Goal: Information Seeking & Learning: Learn about a topic

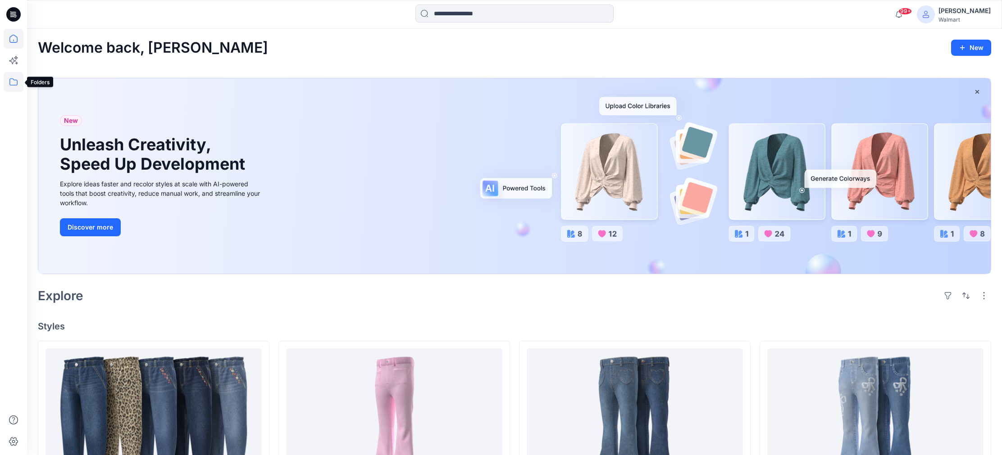
click at [14, 83] on icon at bounding box center [14, 82] width 20 height 20
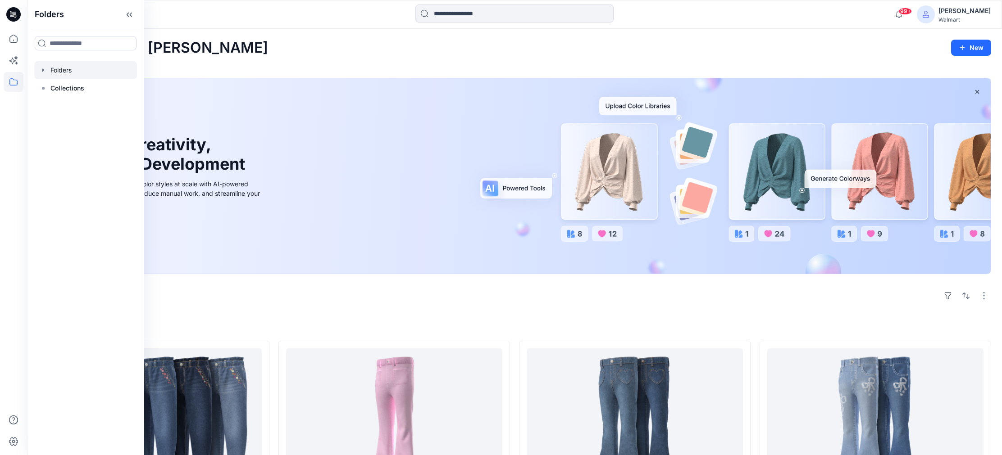
click at [69, 68] on div at bounding box center [85, 70] width 103 height 18
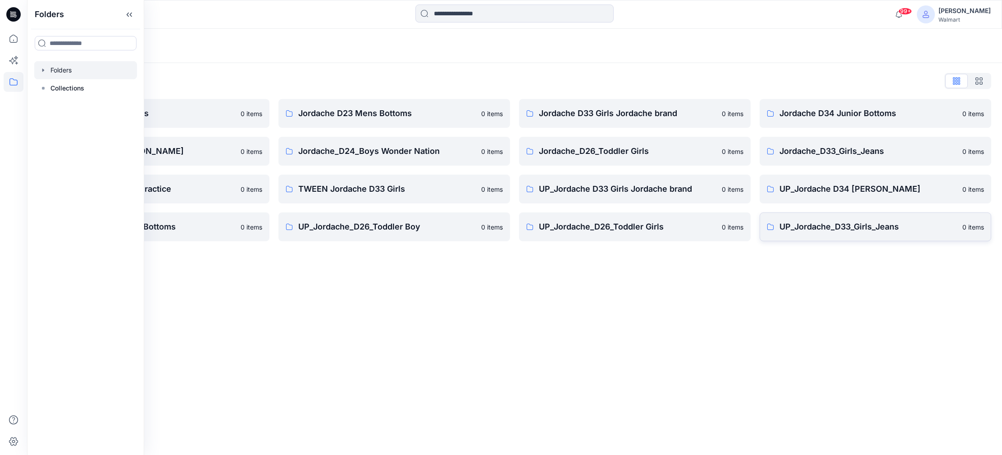
click at [857, 230] on p "UP_Jordache_D33_Girls_Jeans" at bounding box center [867, 227] width 177 height 13
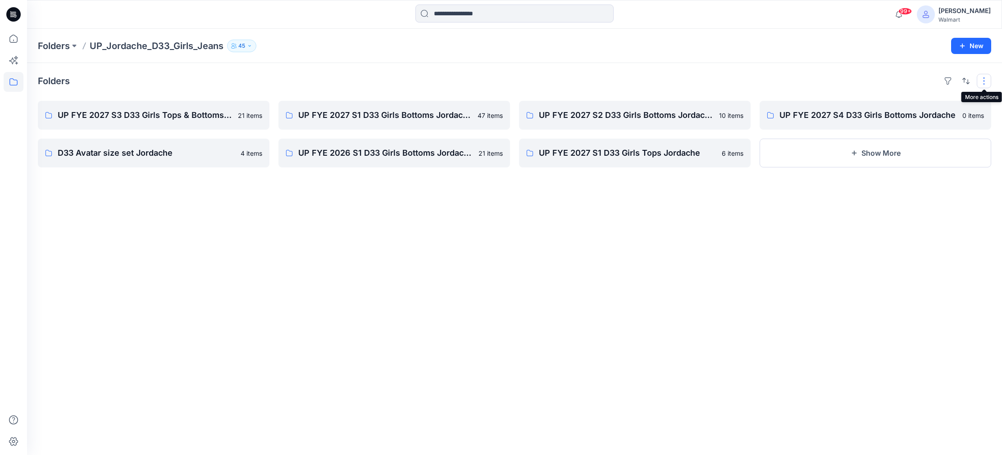
click at [983, 80] on button "button" at bounding box center [983, 81] width 14 height 14
click at [739, 238] on div "Folders Layout Grid Large Grid Folder View Compact Card Card View Card Info UP …" at bounding box center [514, 259] width 975 height 392
click at [131, 113] on p "UP FYE 2027 S3 D33 Girls Tops & Bottoms Jordache" at bounding box center [153, 115] width 190 height 13
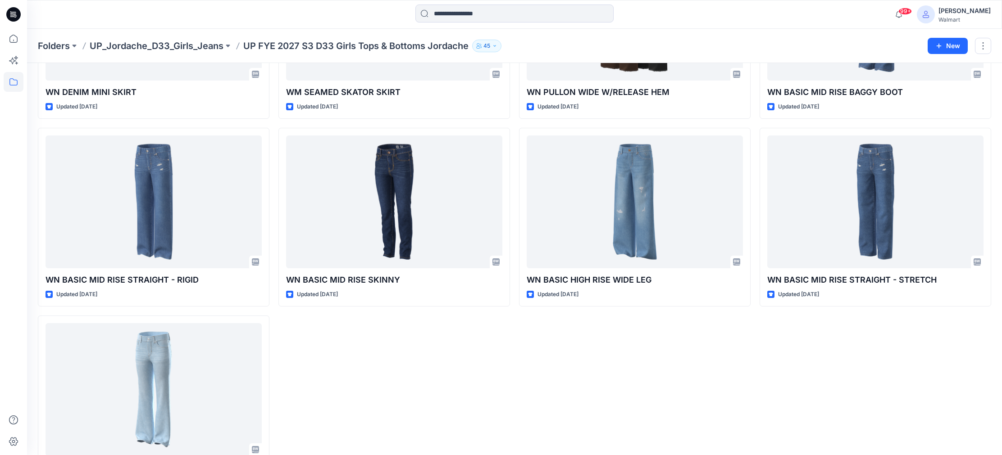
scroll to position [725, 0]
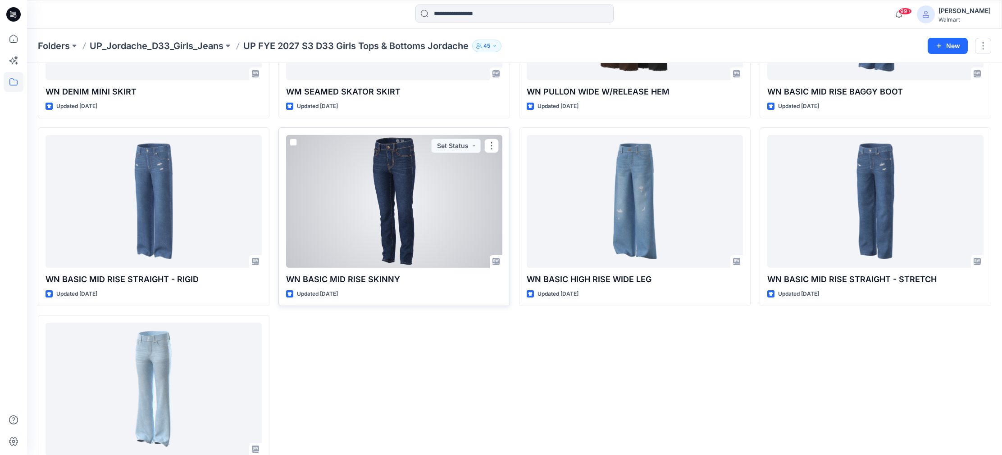
click at [436, 190] on div at bounding box center [394, 201] width 216 height 133
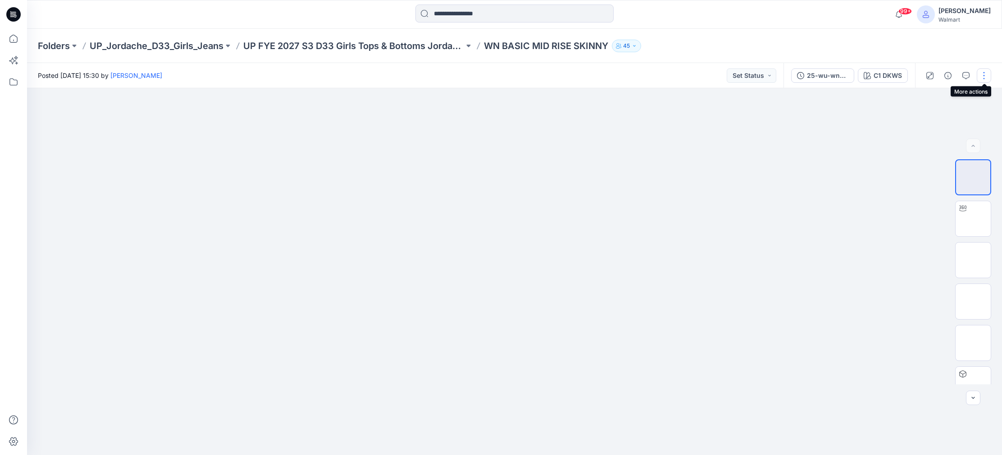
click at [985, 73] on button "button" at bounding box center [983, 75] width 14 height 14
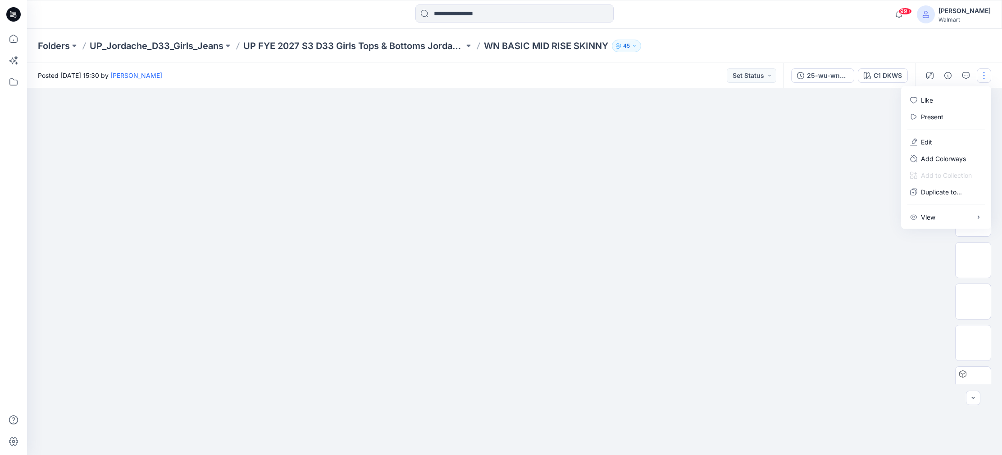
click at [816, 125] on div at bounding box center [514, 271] width 975 height 367
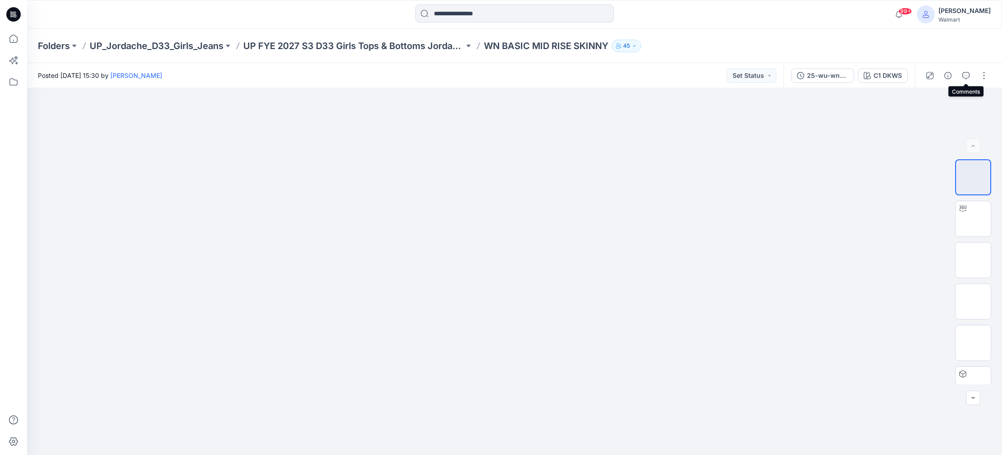
click at [965, 75] on icon "button" at bounding box center [965, 75] width 3 height 0
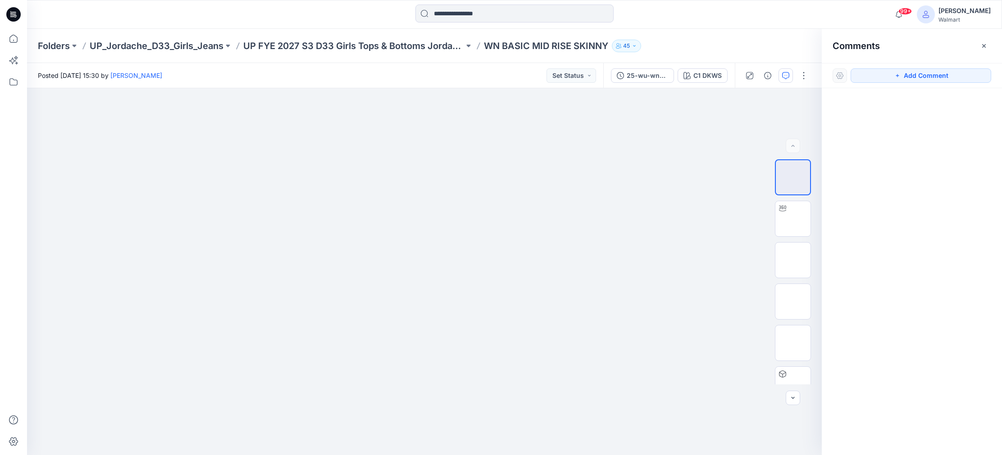
click at [982, 45] on icon "button" at bounding box center [983, 45] width 7 height 7
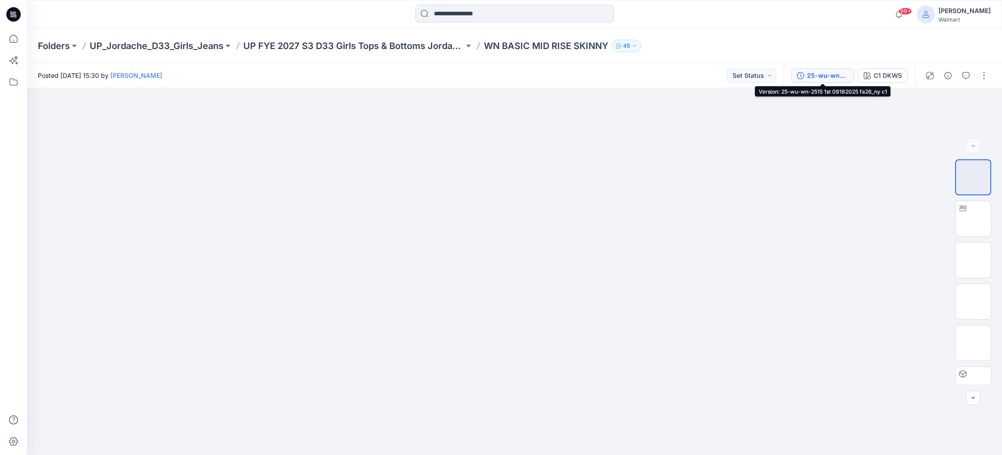
click at [824, 74] on div "25-wu-wn-2515 1st 09182025 fa26_ny c1" at bounding box center [827, 76] width 41 height 10
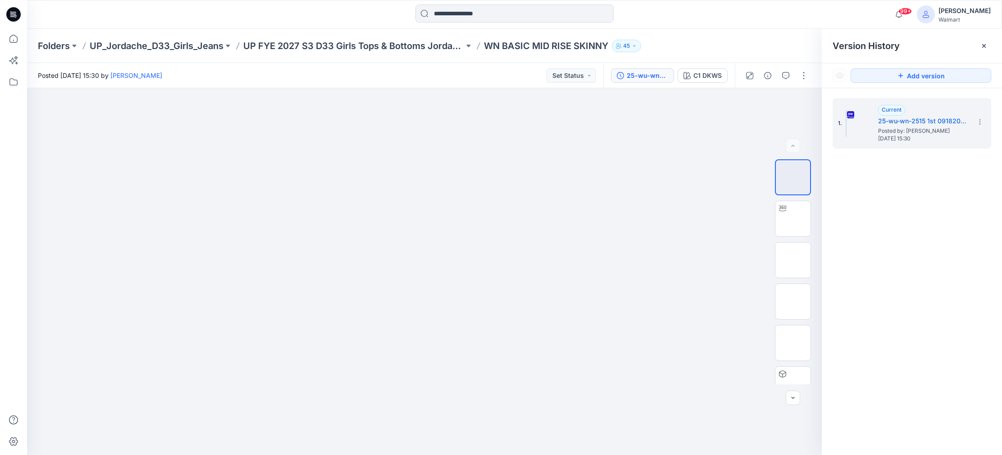
click at [984, 46] on icon at bounding box center [983, 45] width 7 height 7
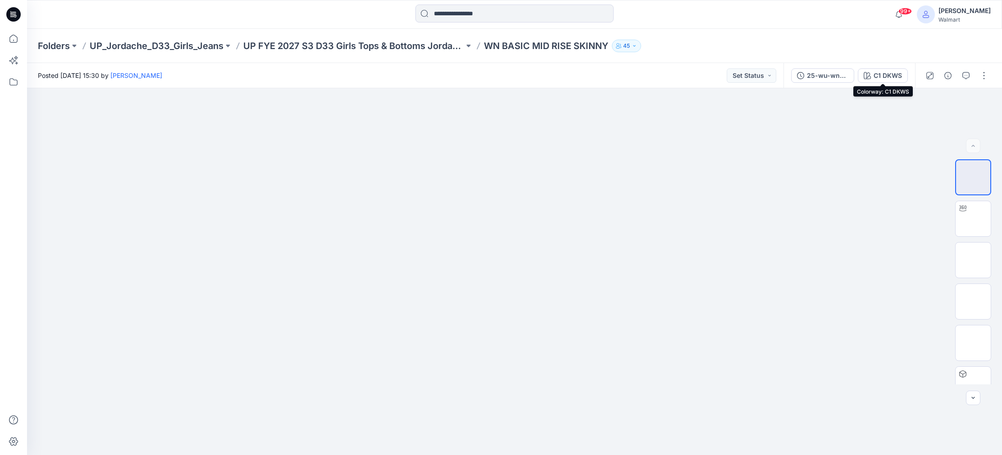
click at [879, 75] on div "C1 DKWS" at bounding box center [887, 76] width 28 height 10
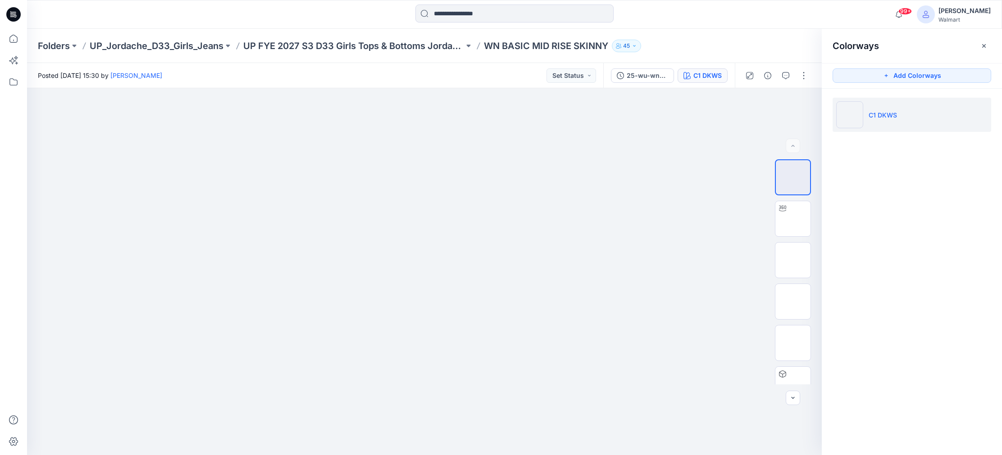
click at [984, 46] on icon "button" at bounding box center [984, 46] width 4 height 4
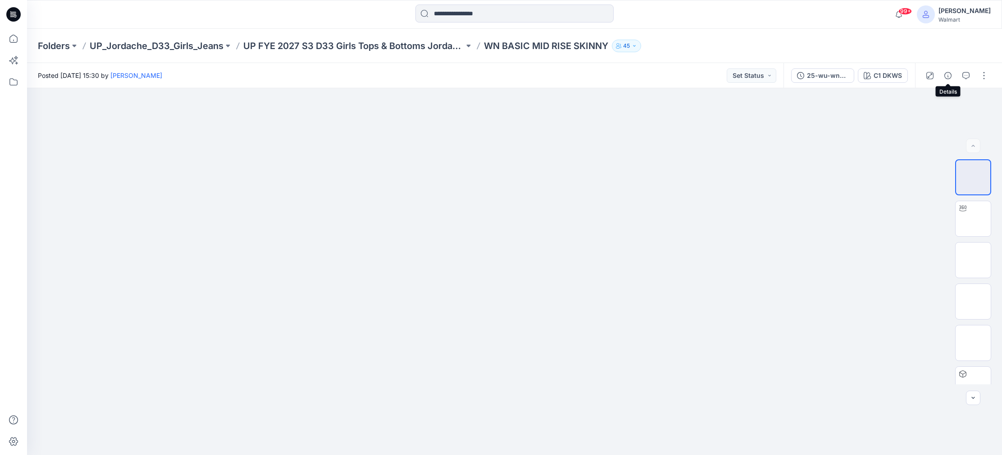
click at [948, 74] on icon "button" at bounding box center [947, 75] width 7 height 7
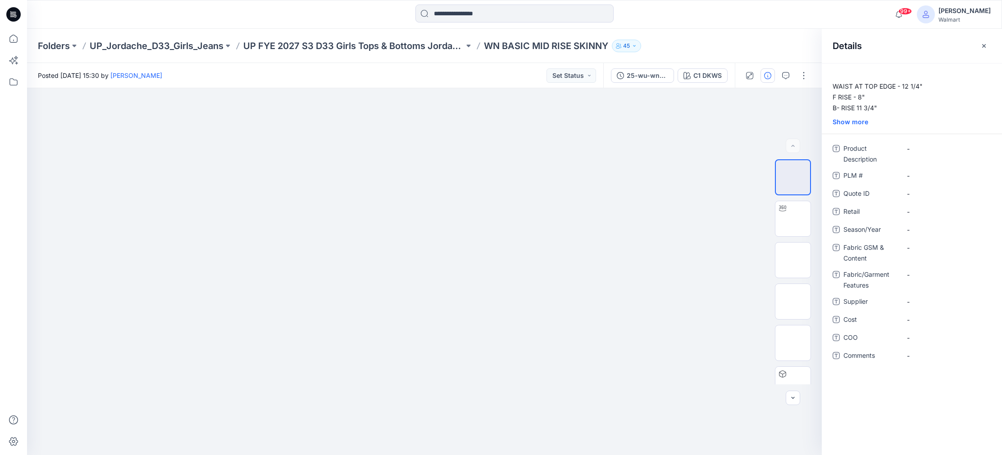
click at [854, 121] on div "Show more" at bounding box center [911, 121] width 180 height 9
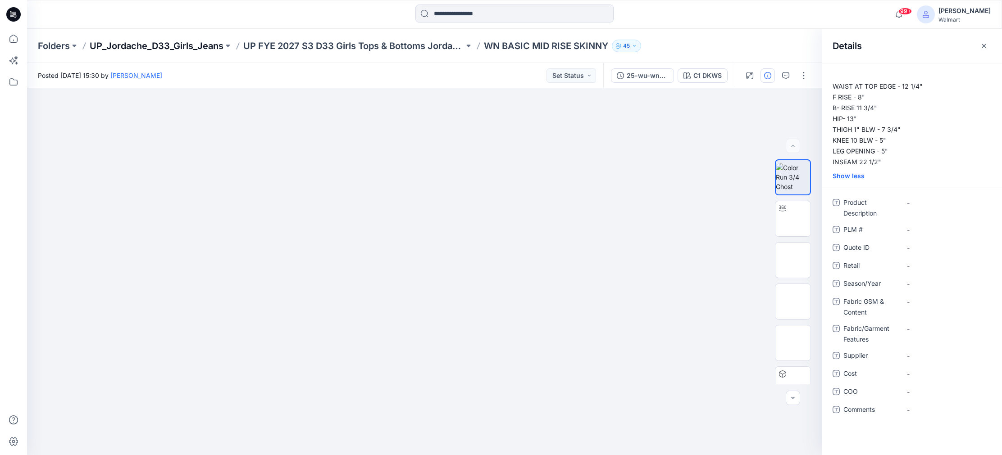
click at [223, 45] on p "UP_Jordache_D33_Girls_Jeans" at bounding box center [157, 46] width 134 height 13
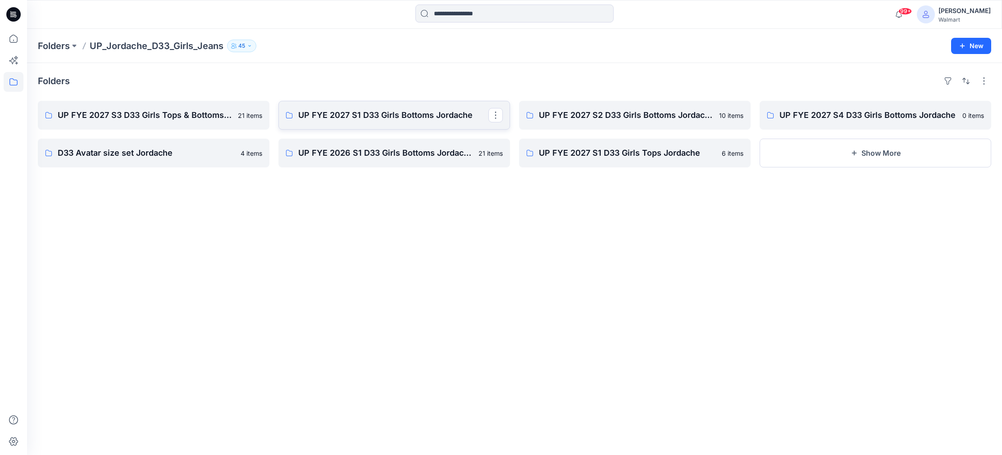
click at [399, 117] on p "UP FYE 2027 S1 D33 Girls Bottoms Jordache" at bounding box center [393, 115] width 190 height 13
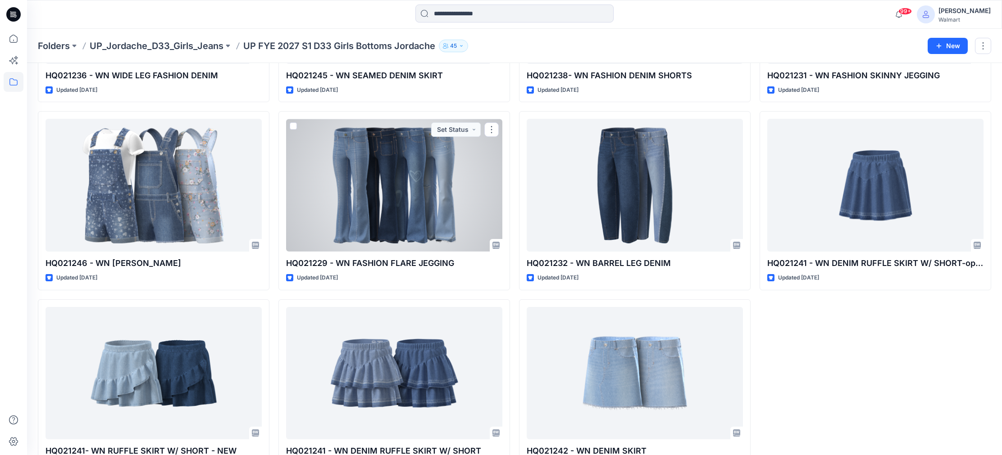
scroll to position [1901, 0]
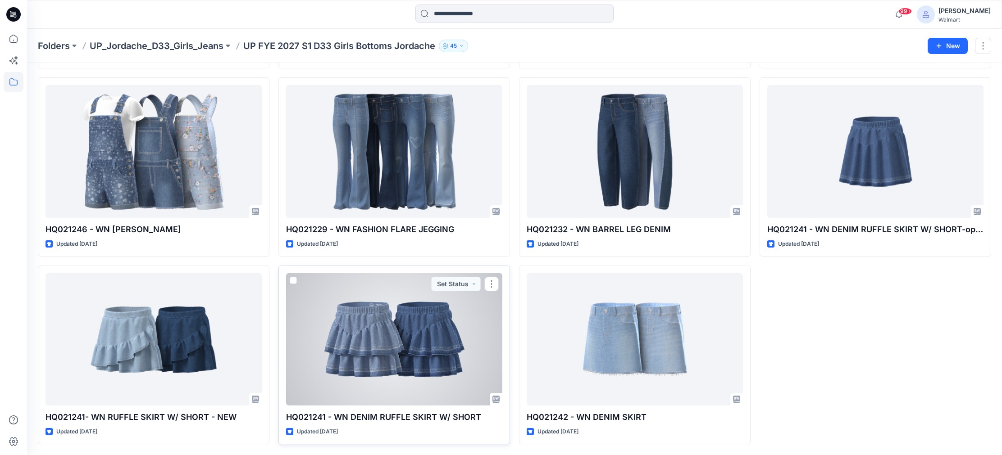
click at [472, 354] on div at bounding box center [394, 339] width 216 height 133
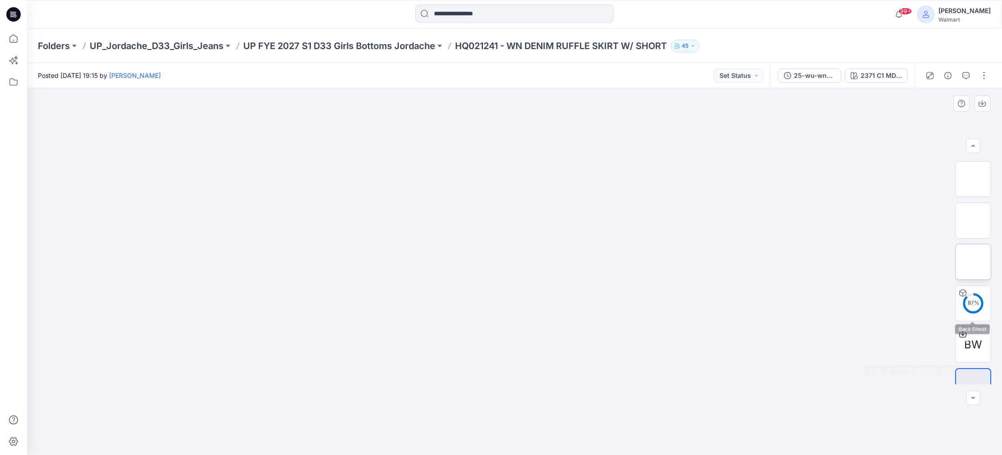
scroll to position [101, 0]
click at [869, 74] on div "2371 C1 MDWS" at bounding box center [880, 76] width 41 height 10
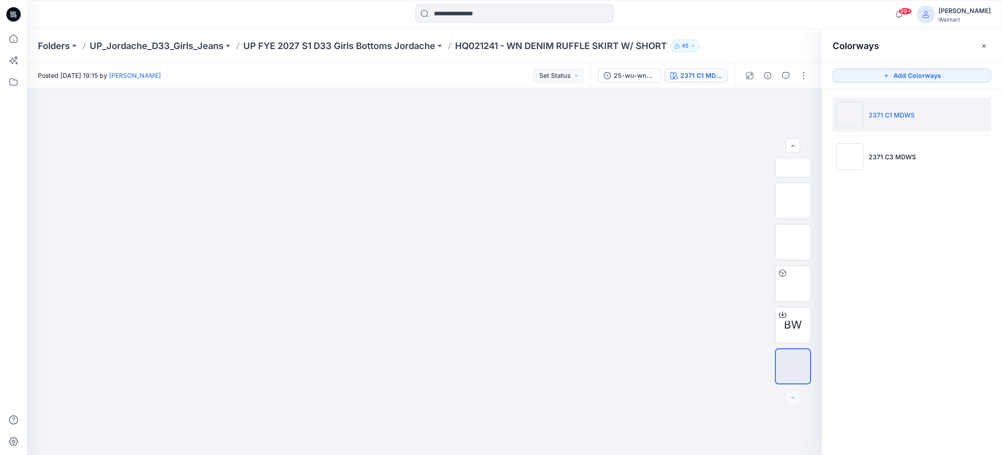
click at [982, 43] on icon "button" at bounding box center [983, 45] width 7 height 7
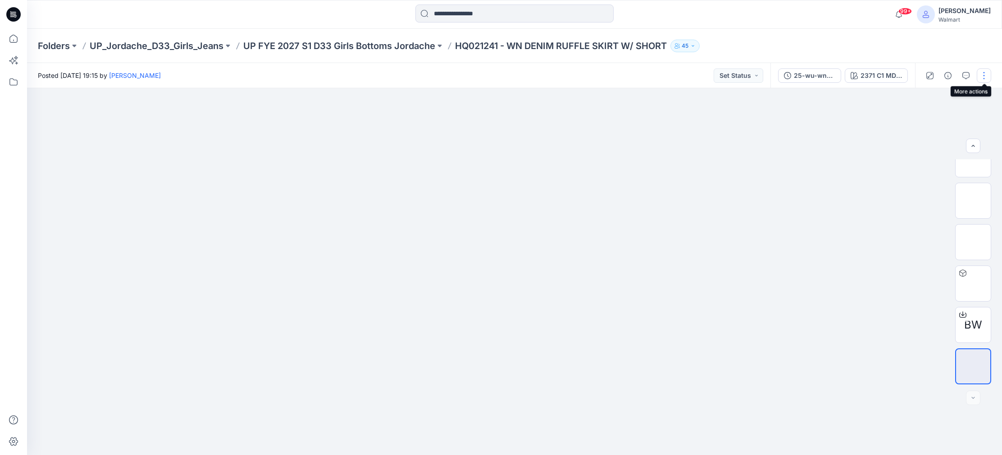
click at [984, 74] on button "button" at bounding box center [983, 75] width 14 height 14
click at [859, 147] on div at bounding box center [514, 271] width 975 height 367
click at [825, 77] on div "25-wu-wn-2371 5th 04182025 sp26" at bounding box center [814, 76] width 41 height 10
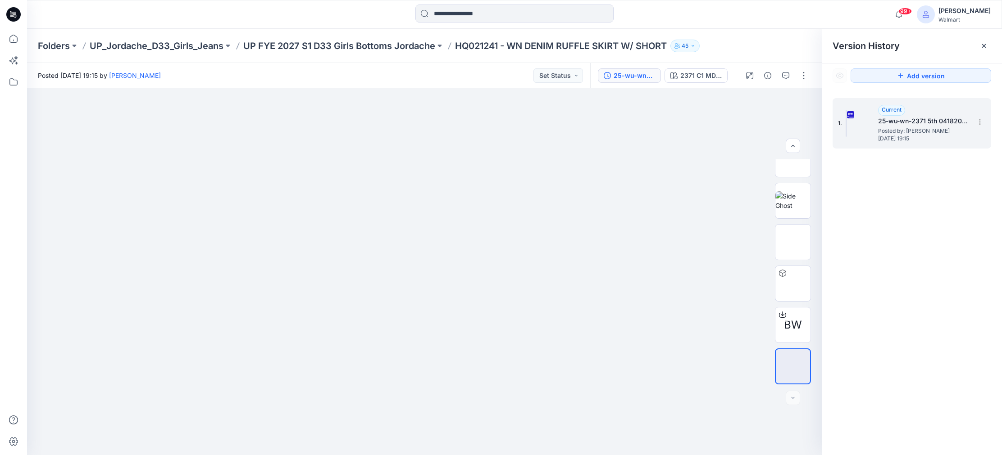
click at [909, 130] on span "Posted by: [PERSON_NAME]" at bounding box center [923, 131] width 90 height 9
click at [794, 396] on div at bounding box center [792, 398] width 14 height 14
click at [984, 45] on icon at bounding box center [983, 45] width 7 height 7
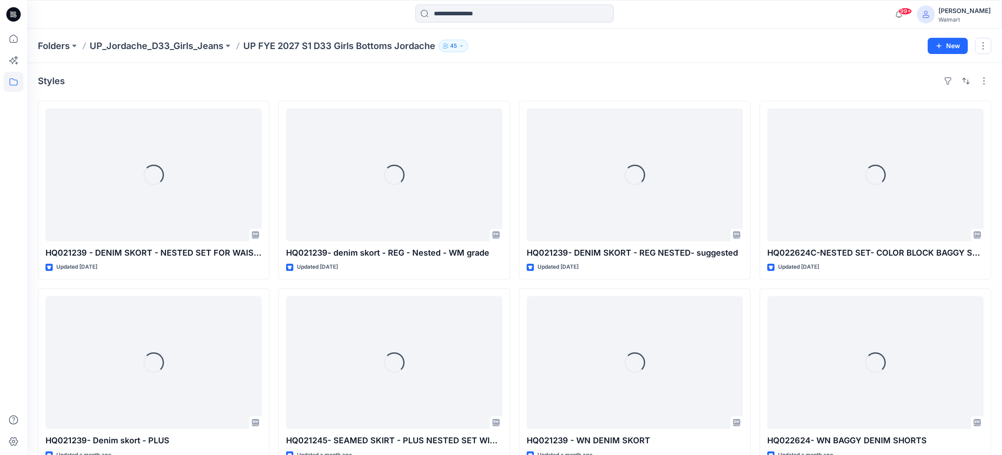
scroll to position [1901, 0]
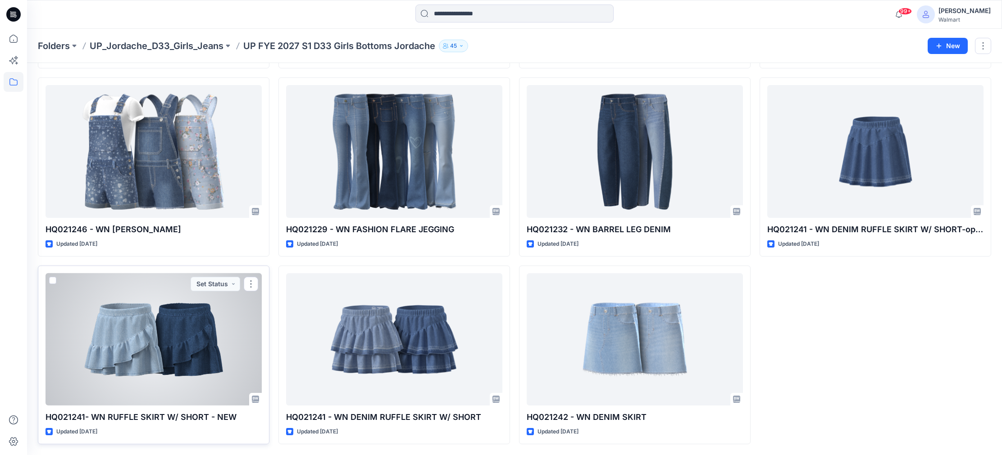
click at [195, 352] on div at bounding box center [153, 339] width 216 height 133
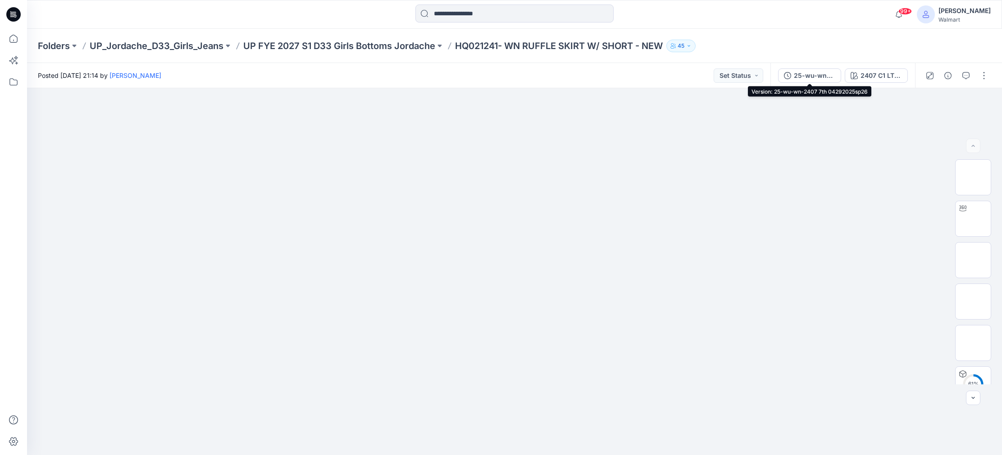
click at [813, 77] on div "25-wu-wn-2407 7th 04292025sp26" at bounding box center [814, 76] width 41 height 10
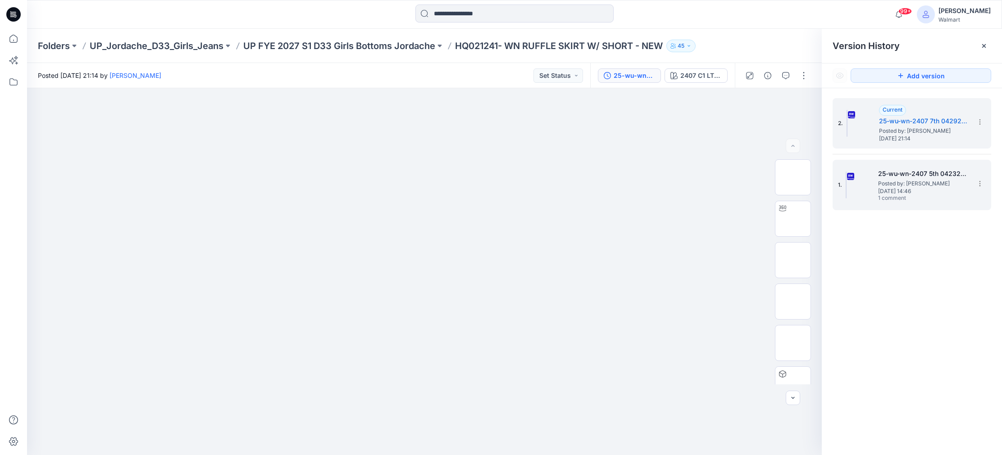
click at [912, 184] on span "Posted by: [PERSON_NAME]" at bounding box center [923, 183] width 90 height 9
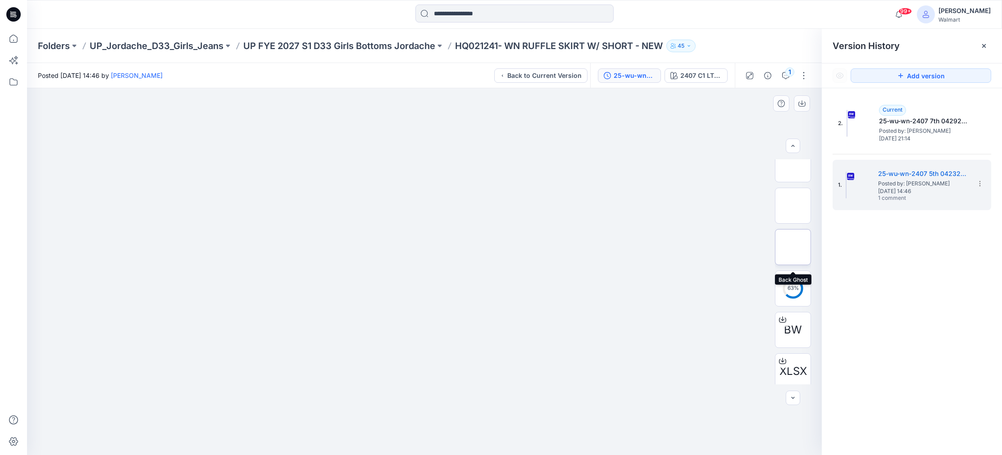
scroll to position [142, 0]
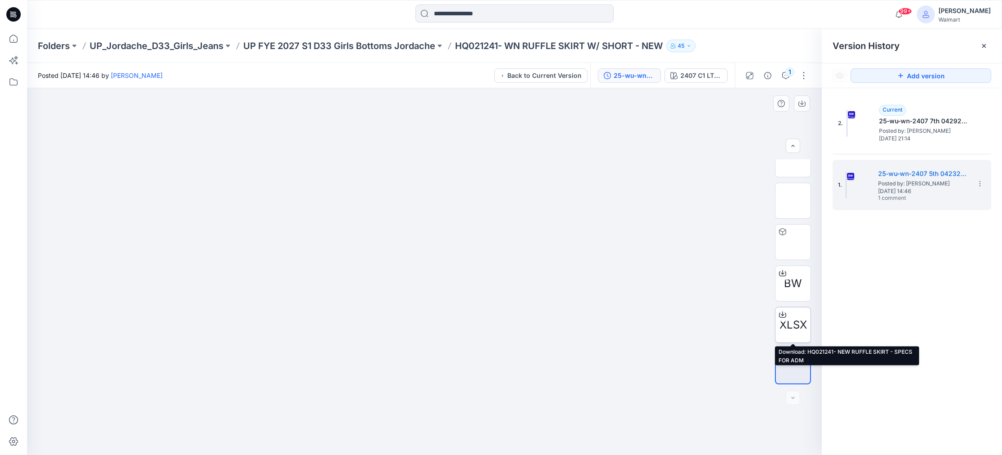
click at [792, 324] on span "XLSX" at bounding box center [792, 325] width 27 height 16
click at [78, 44] on button at bounding box center [74, 46] width 9 height 13
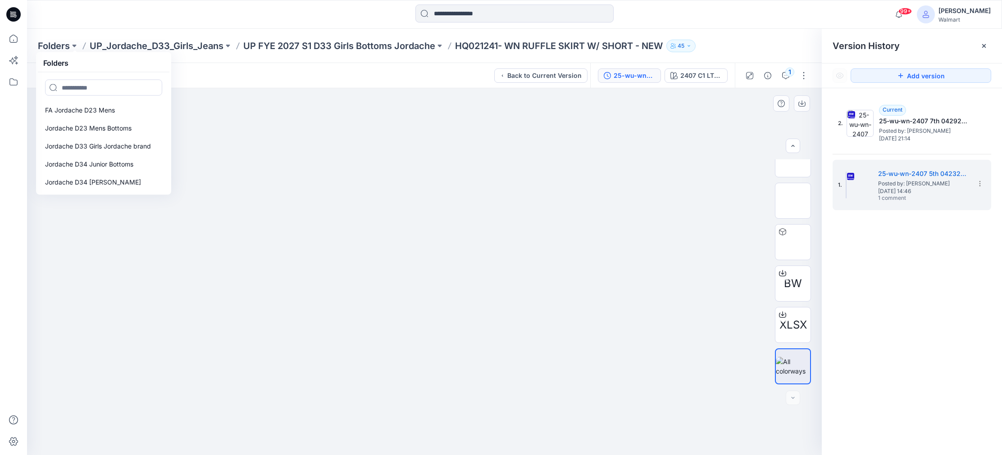
click at [283, 105] on div at bounding box center [424, 271] width 794 height 367
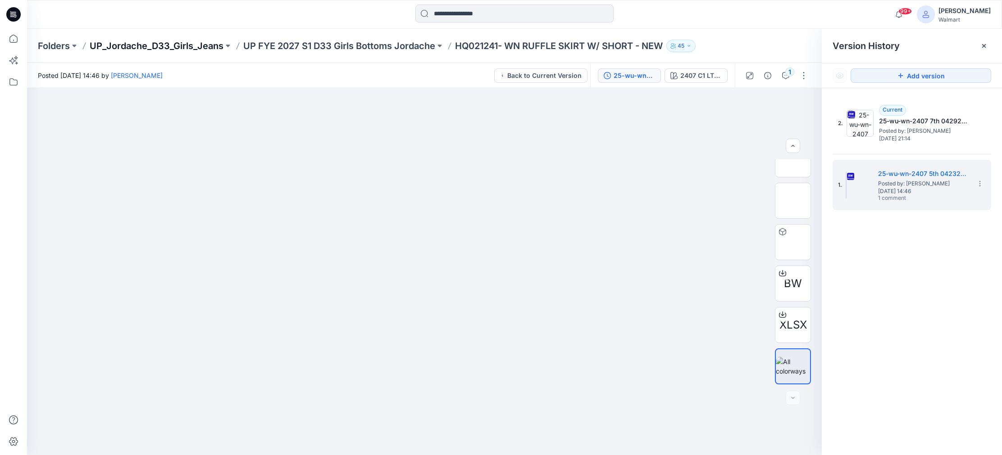
click at [226, 43] on button at bounding box center [227, 46] width 9 height 13
drag, startPoint x: 397, startPoint y: 134, endPoint x: 384, endPoint y: 132, distance: 13.6
click at [397, 134] on div at bounding box center [424, 271] width 794 height 367
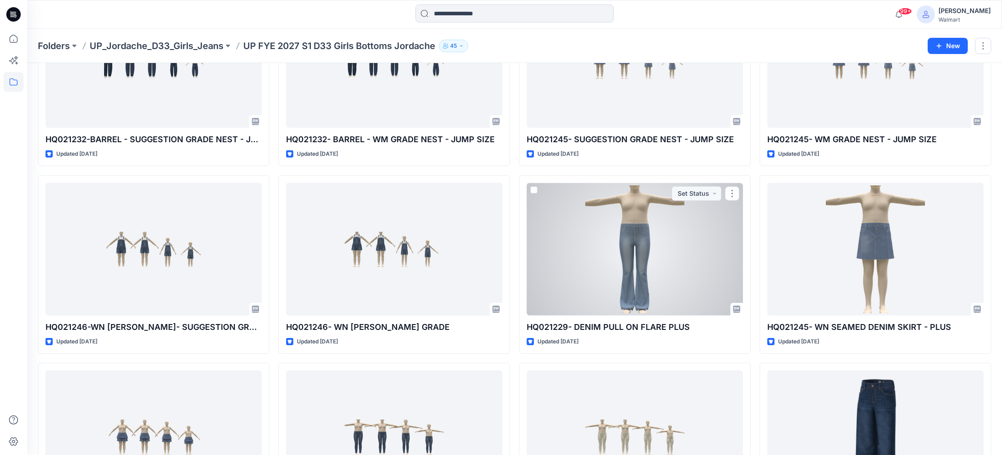
scroll to position [1233, 0]
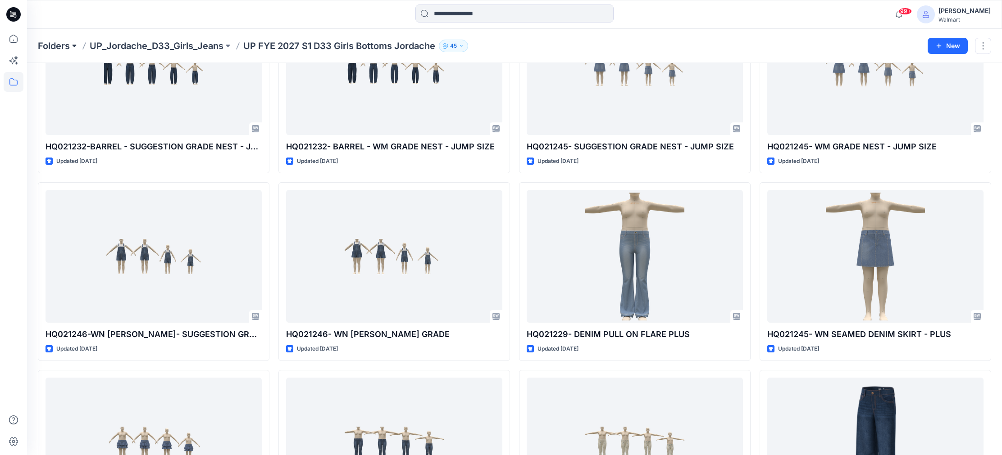
click at [73, 44] on button at bounding box center [74, 46] width 9 height 13
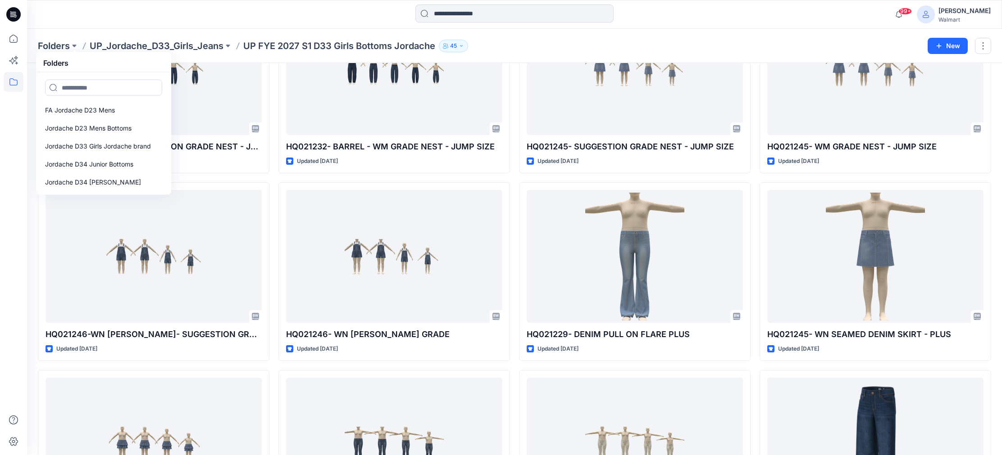
click at [309, 11] on div at bounding box center [514, 15] width 487 height 20
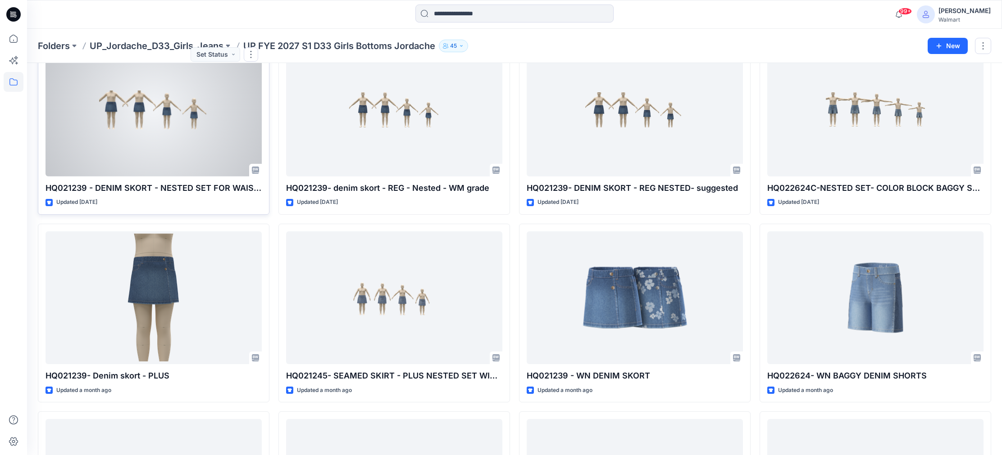
scroll to position [0, 0]
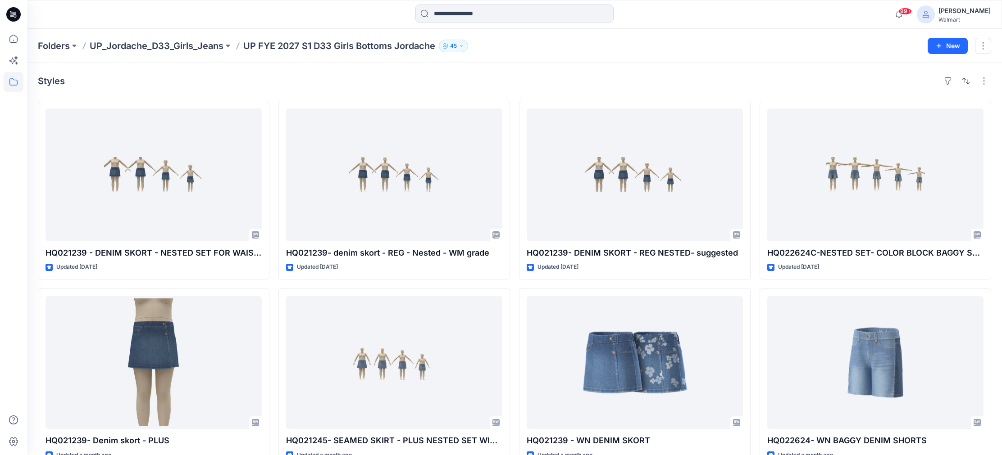
drag, startPoint x: 73, startPoint y: 44, endPoint x: 81, endPoint y: 48, distance: 8.9
click at [73, 44] on button at bounding box center [74, 46] width 9 height 13
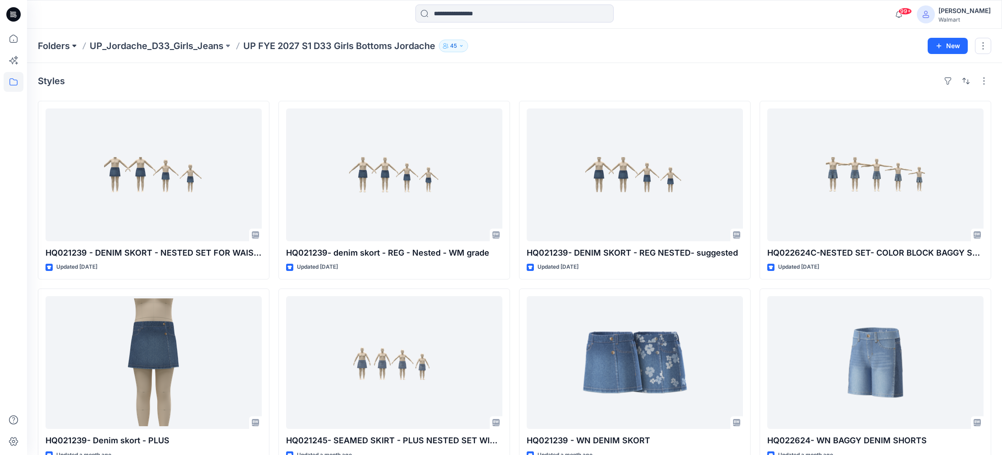
click at [75, 43] on button at bounding box center [74, 46] width 9 height 13
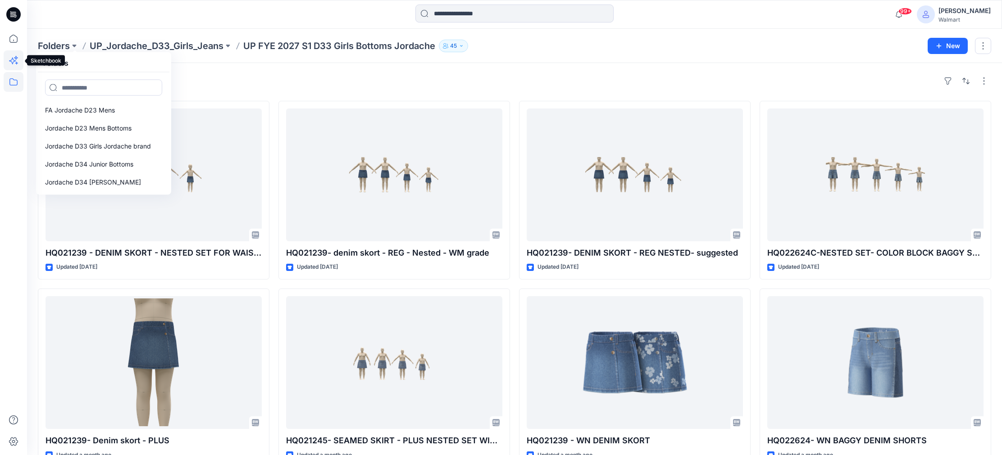
click at [12, 59] on icon at bounding box center [12, 61] width 7 height 7
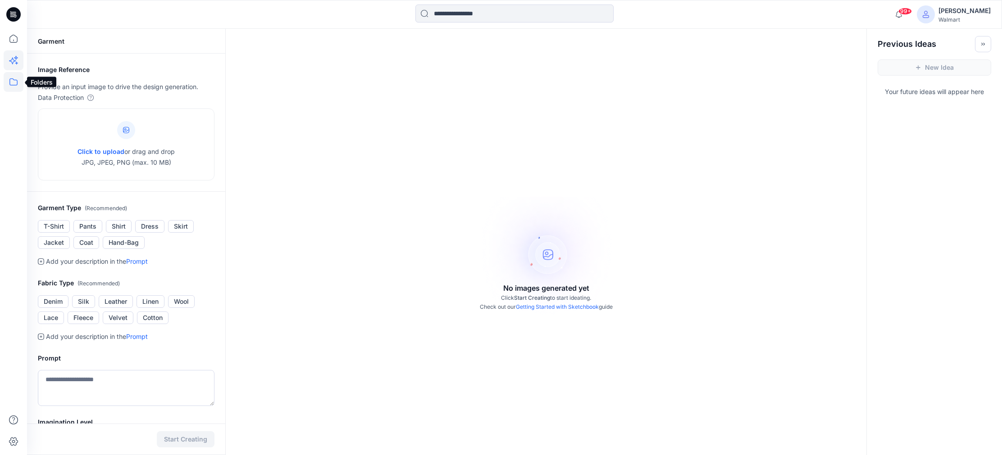
click at [13, 80] on icon at bounding box center [14, 82] width 20 height 20
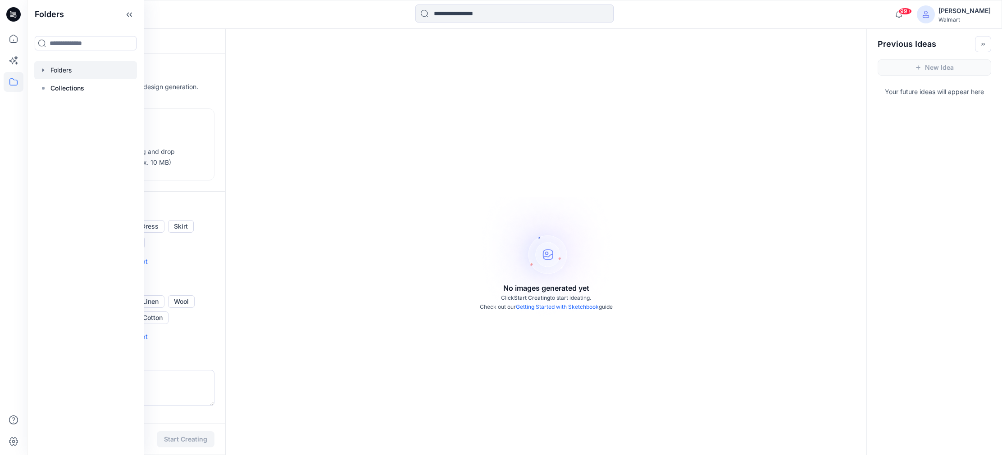
click at [66, 71] on div at bounding box center [85, 70] width 103 height 18
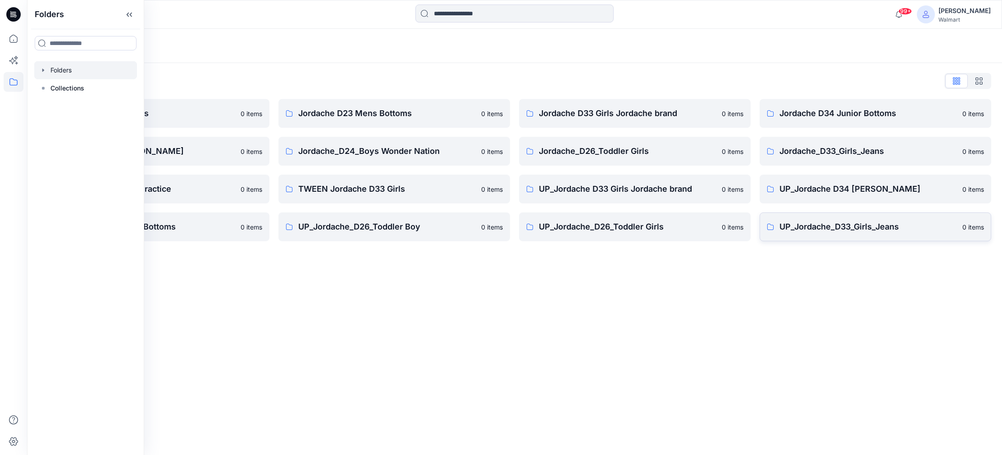
click at [879, 227] on p "UP_Jordache_D33_Girls_Jeans" at bounding box center [867, 227] width 177 height 13
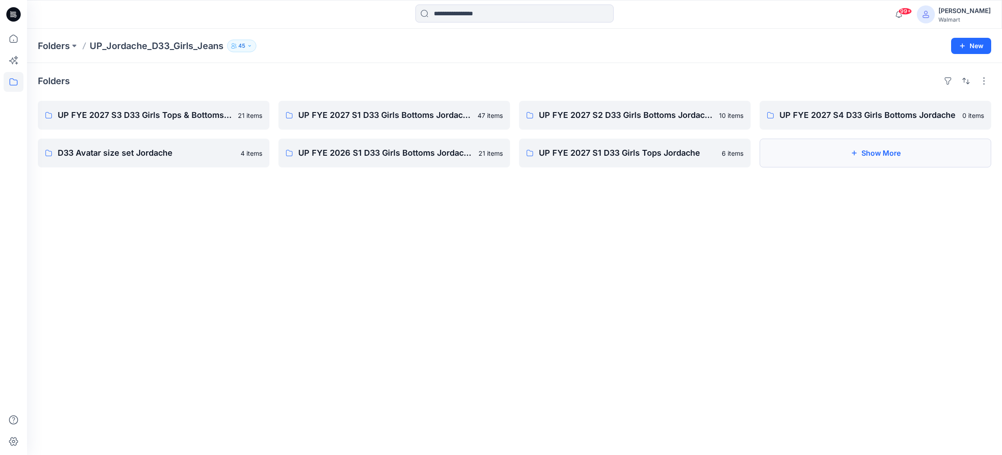
click at [861, 156] on button "Show More" at bounding box center [874, 153] width 231 height 29
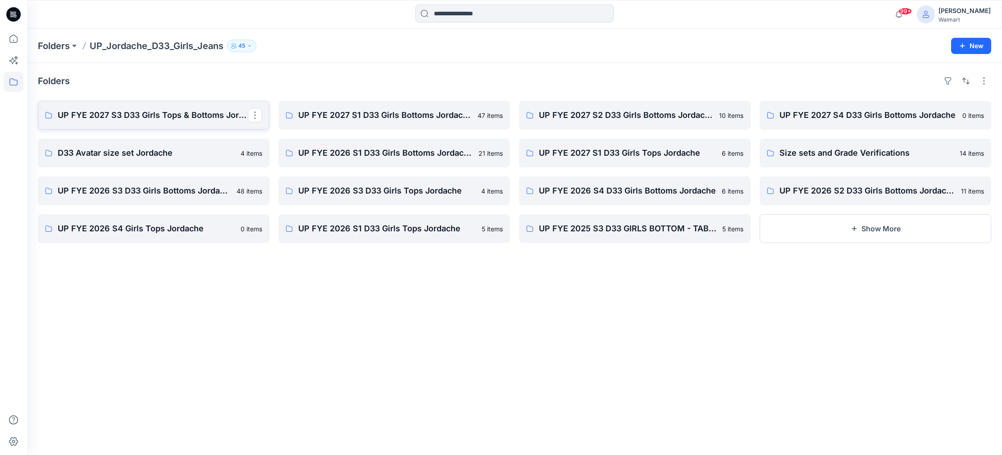
click at [151, 117] on p "UP FYE 2027 S3 D33 Girls Tops & Bottoms Jordache" at bounding box center [153, 115] width 190 height 13
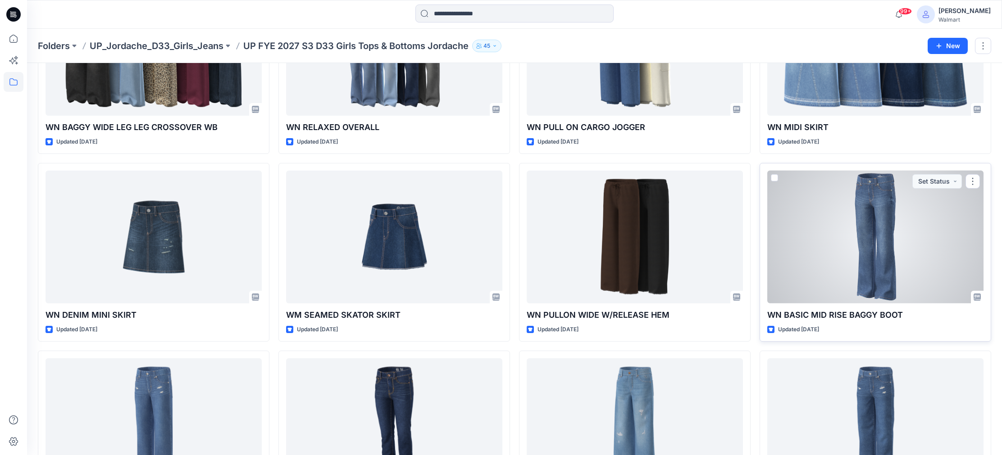
scroll to position [502, 0]
click at [889, 253] on div at bounding box center [875, 236] width 216 height 133
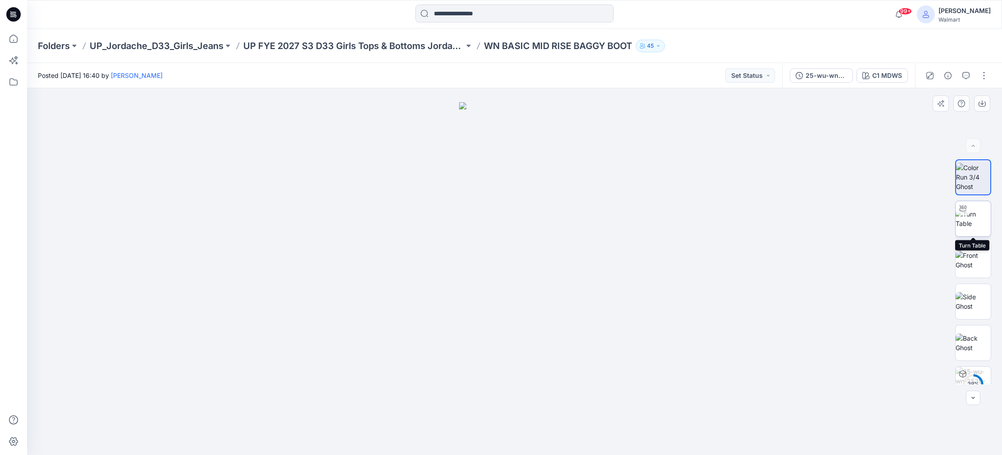
click at [972, 227] on img at bounding box center [972, 218] width 35 height 19
drag, startPoint x: 516, startPoint y: 443, endPoint x: 662, endPoint y: 431, distance: 146.4
click at [662, 431] on div at bounding box center [514, 271] width 975 height 367
drag, startPoint x: 572, startPoint y: 420, endPoint x: 542, endPoint y: 237, distance: 185.7
click at [542, 236] on div at bounding box center [514, 271] width 975 height 367
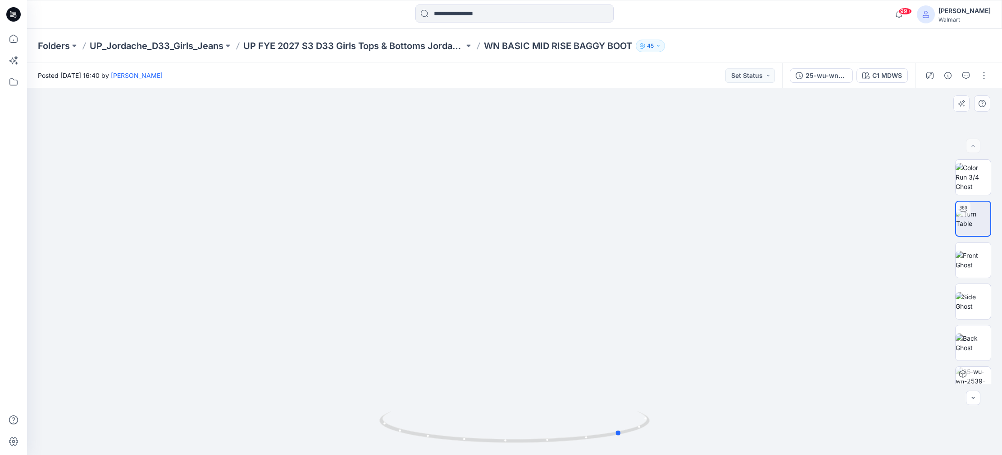
drag, startPoint x: 632, startPoint y: 435, endPoint x: 631, endPoint y: 445, distance: 10.4
click at [630, 445] on div at bounding box center [514, 432] width 270 height 45
click at [984, 75] on button "button" at bounding box center [983, 75] width 14 height 14
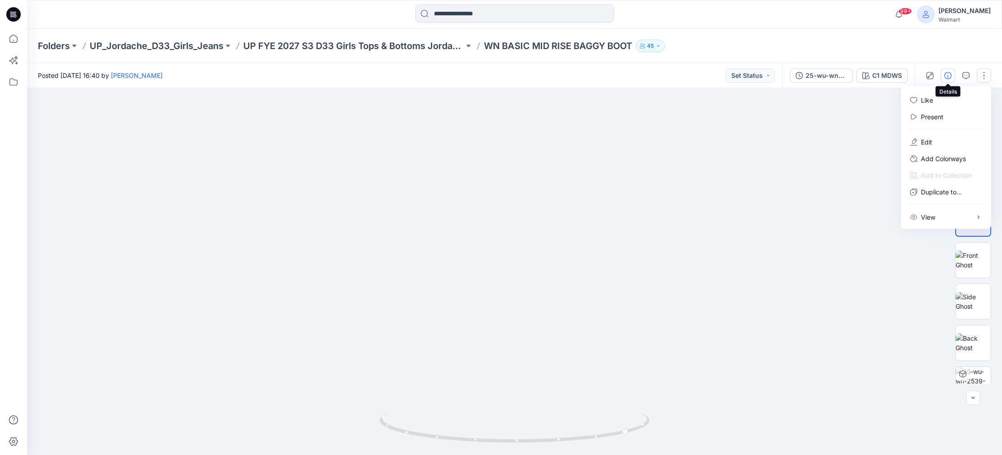
click at [950, 74] on icon "button" at bounding box center [947, 75] width 7 height 7
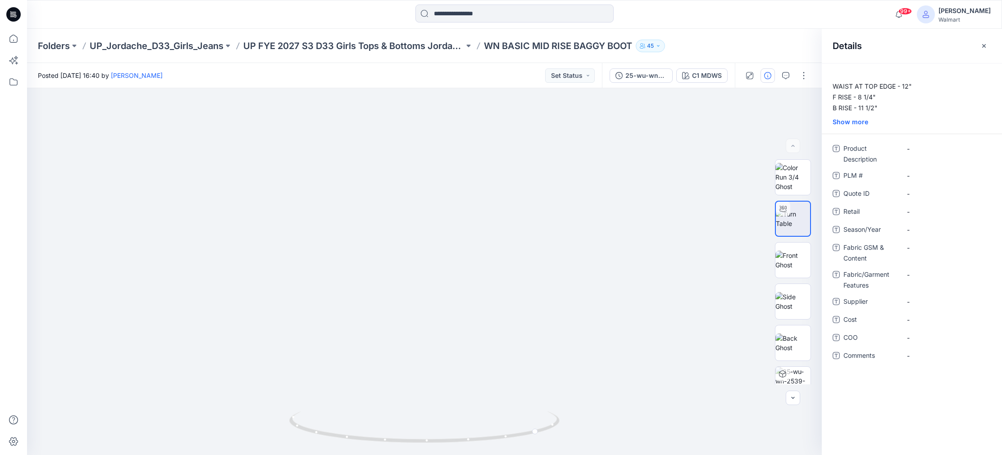
click at [848, 119] on div "Show more" at bounding box center [911, 121] width 180 height 9
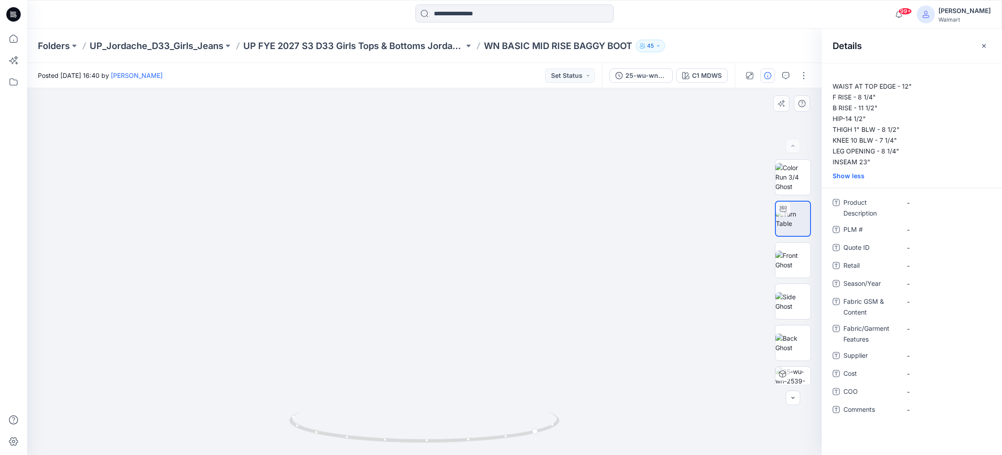
click at [360, 308] on img at bounding box center [425, 241] width 488 height 427
click at [794, 397] on icon "button" at bounding box center [792, 398] width 3 height 2
click at [794, 397] on div at bounding box center [792, 398] width 14 height 14
drag, startPoint x: 538, startPoint y: 436, endPoint x: 574, endPoint y: 427, distance: 36.7
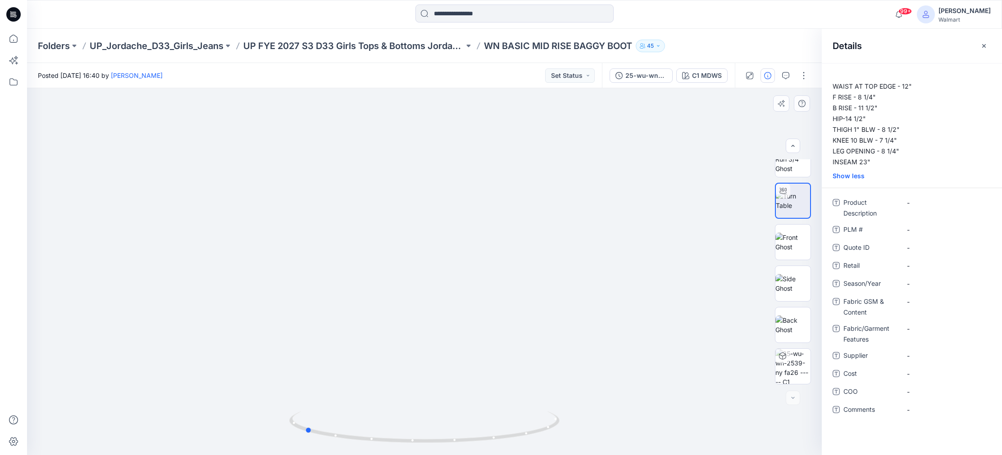
click at [574, 427] on div at bounding box center [424, 271] width 794 height 367
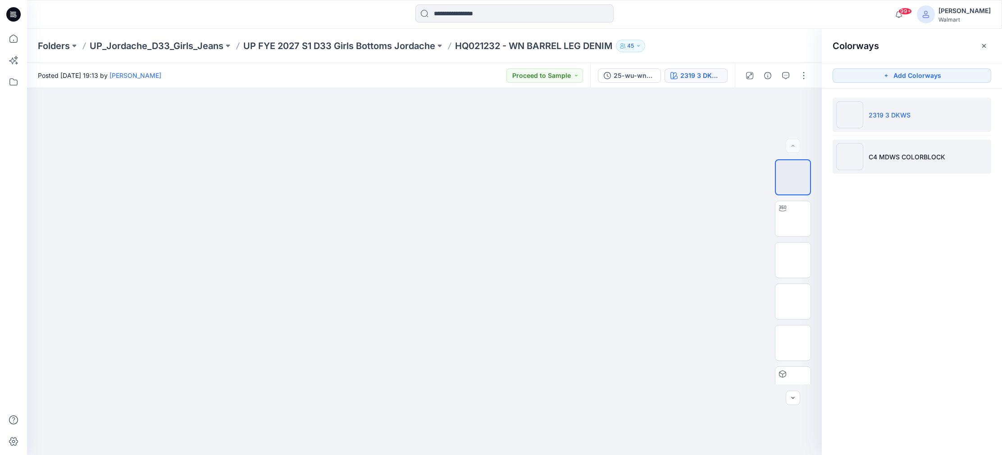
click at [907, 159] on p "C4 MDWS COLORBLOCK" at bounding box center [906, 156] width 77 height 9
click at [927, 120] on li "2319 3 DKWS" at bounding box center [911, 115] width 159 height 34
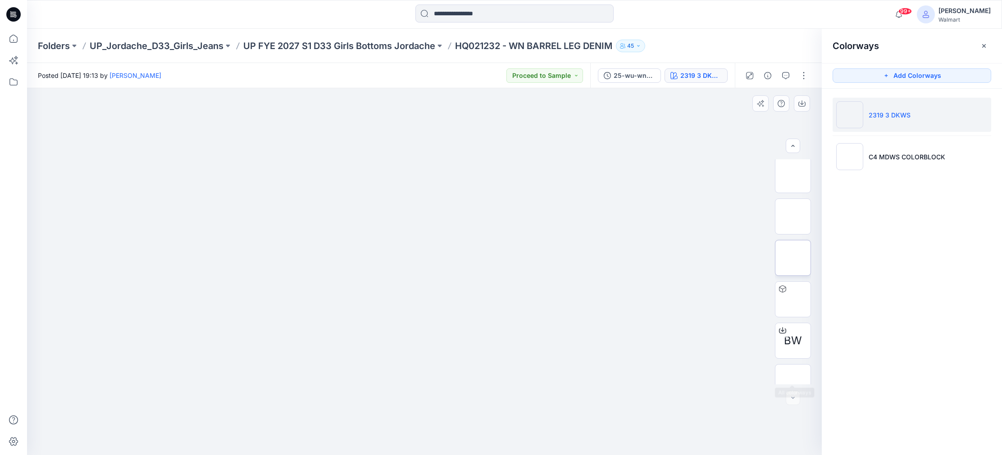
scroll to position [101, 0]
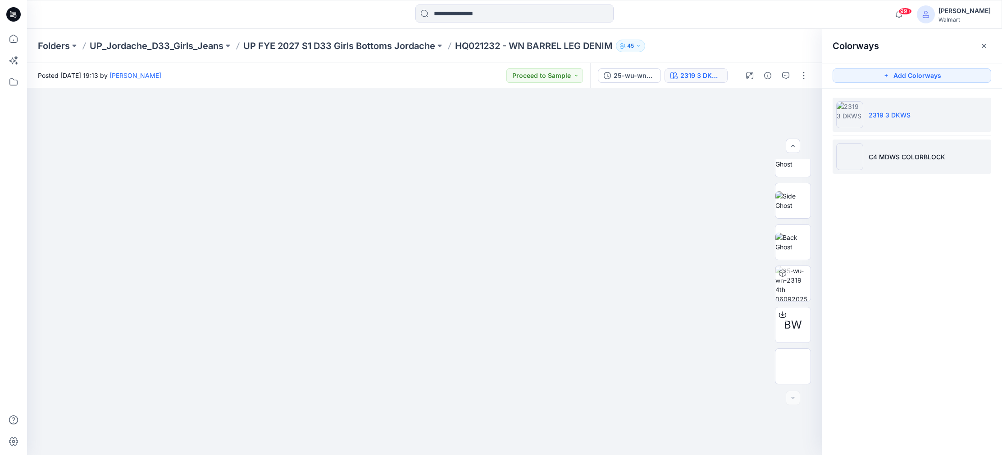
click at [940, 158] on p "C4 MDWS COLORBLOCK" at bounding box center [906, 156] width 77 height 9
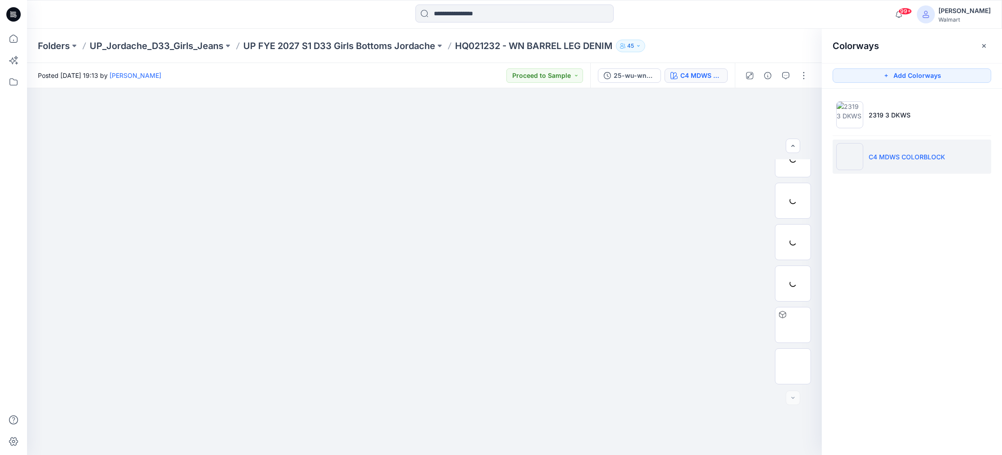
scroll to position [59, 0]
click at [930, 162] on li "C4 MDWS COLORBLOCK" at bounding box center [911, 157] width 159 height 34
click at [897, 158] on p "C4 MDWS COLORBLOCK" at bounding box center [906, 156] width 77 height 9
click at [228, 44] on button at bounding box center [227, 46] width 9 height 13
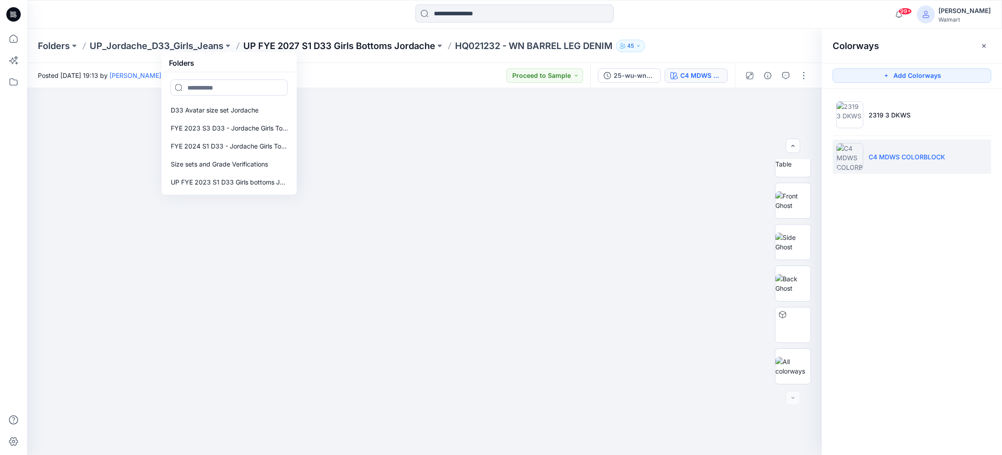
click at [381, 49] on p "UP FYE 2027 S1 D33 Girls Bottoms Jordache" at bounding box center [339, 46] width 192 height 13
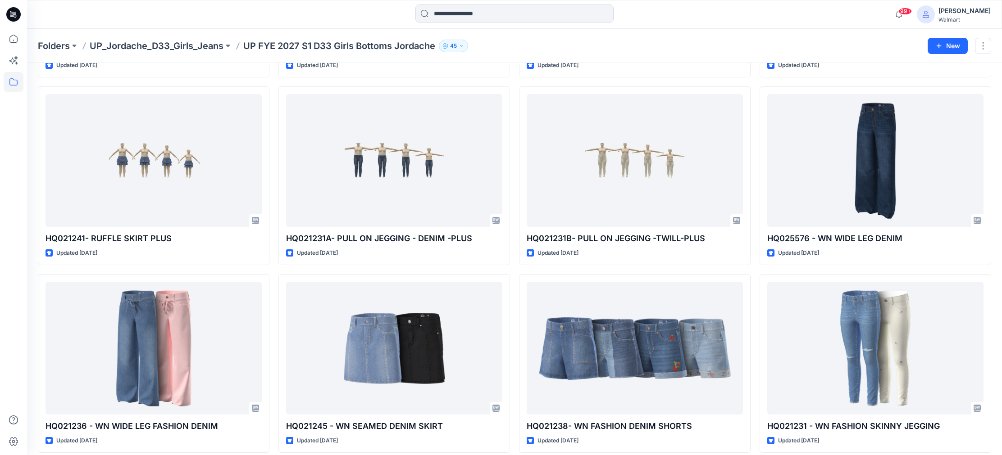
scroll to position [1482, 0]
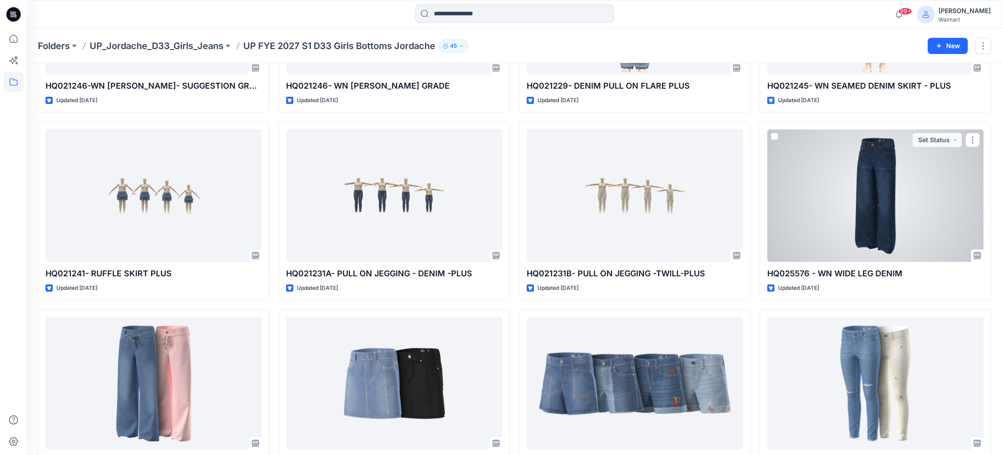
click at [872, 219] on div at bounding box center [875, 195] width 216 height 133
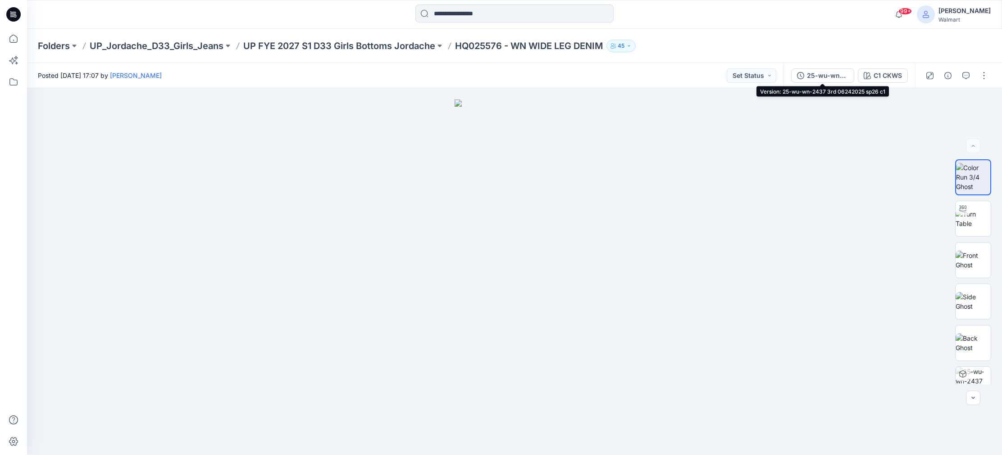
click at [828, 75] on div "25-wu-wn-2437 3rd 06242025 sp26 c1" at bounding box center [827, 76] width 41 height 10
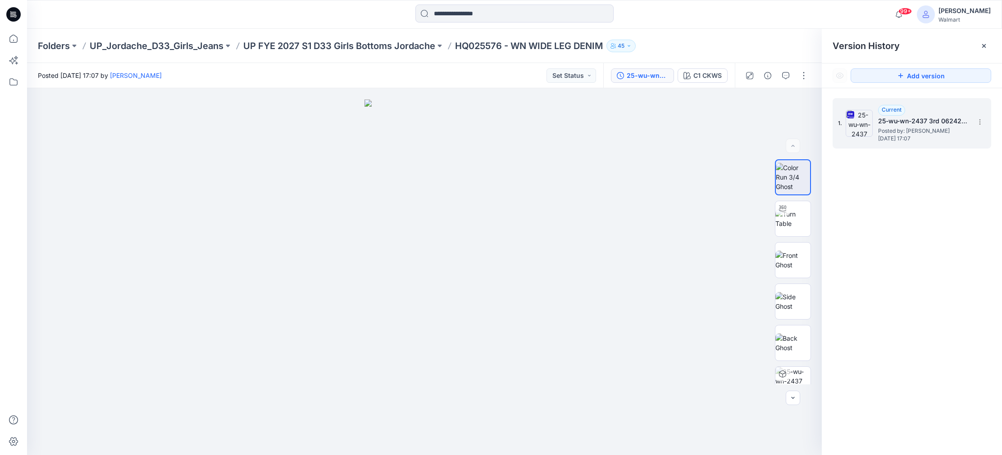
click at [924, 127] on span "Posted by: [PERSON_NAME]" at bounding box center [923, 131] width 90 height 9
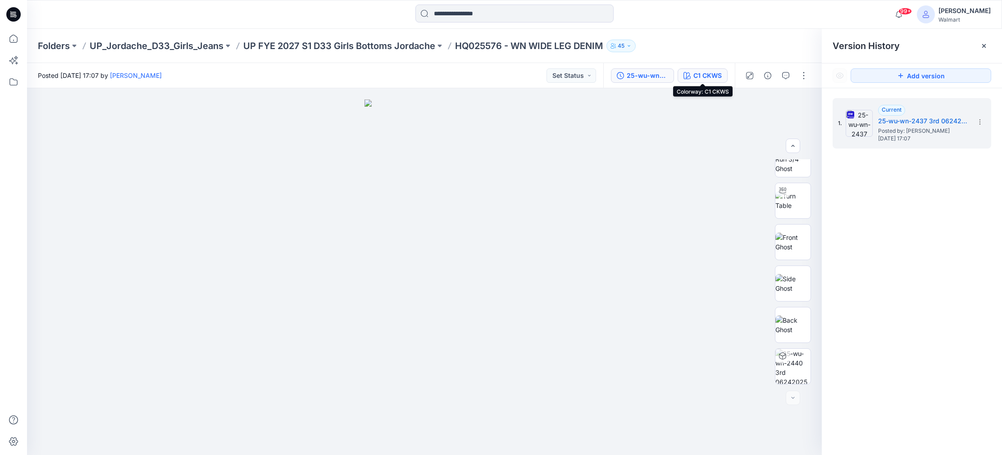
click at [716, 77] on div "C1 CKWS" at bounding box center [707, 76] width 28 height 10
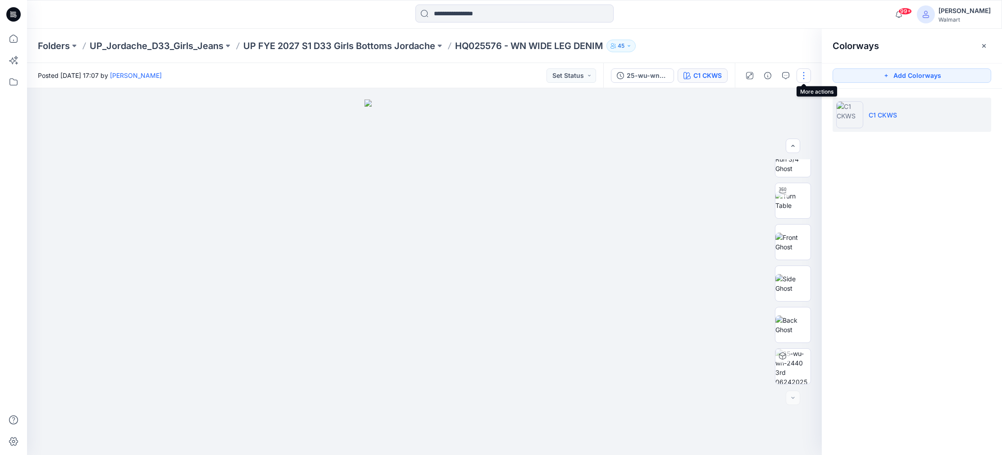
click at [801, 73] on button "button" at bounding box center [803, 75] width 14 height 14
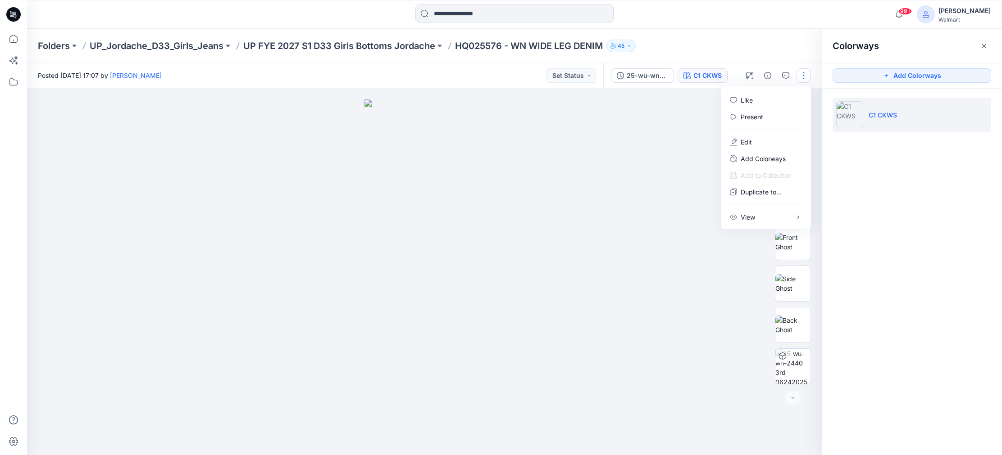
click at [682, 198] on div at bounding box center [424, 271] width 794 height 367
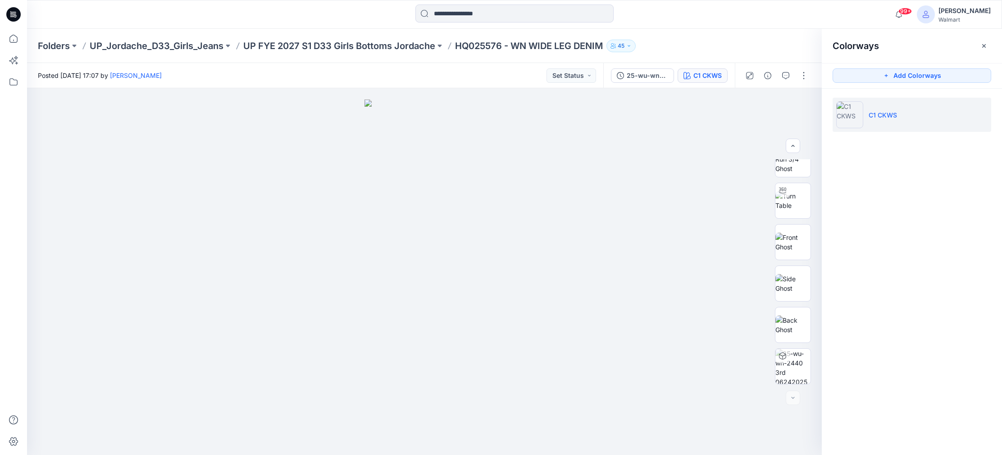
click at [984, 45] on icon "button" at bounding box center [983, 45] width 7 height 7
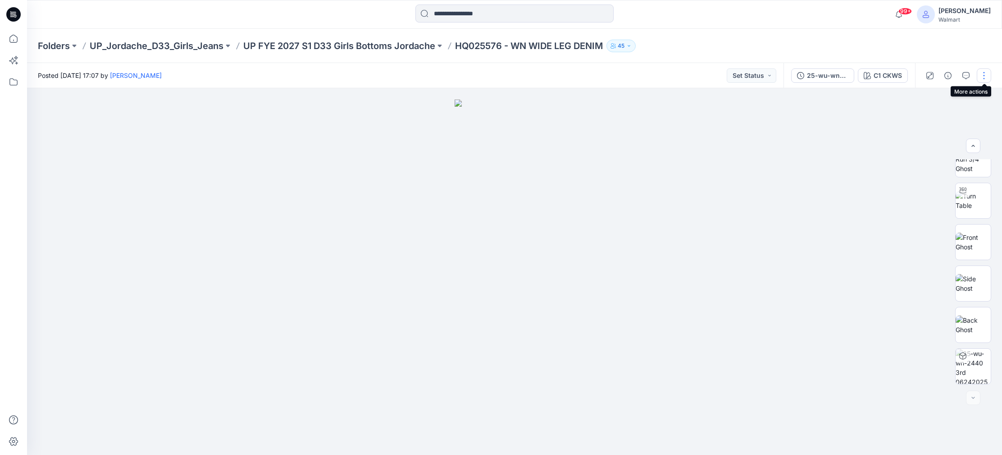
click at [986, 77] on button "button" at bounding box center [983, 75] width 14 height 14
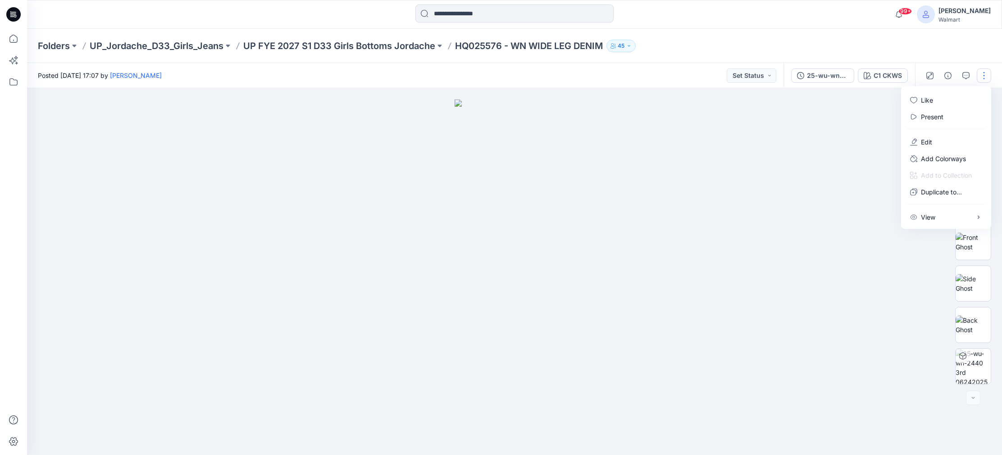
click at [816, 182] on div at bounding box center [514, 271] width 975 height 367
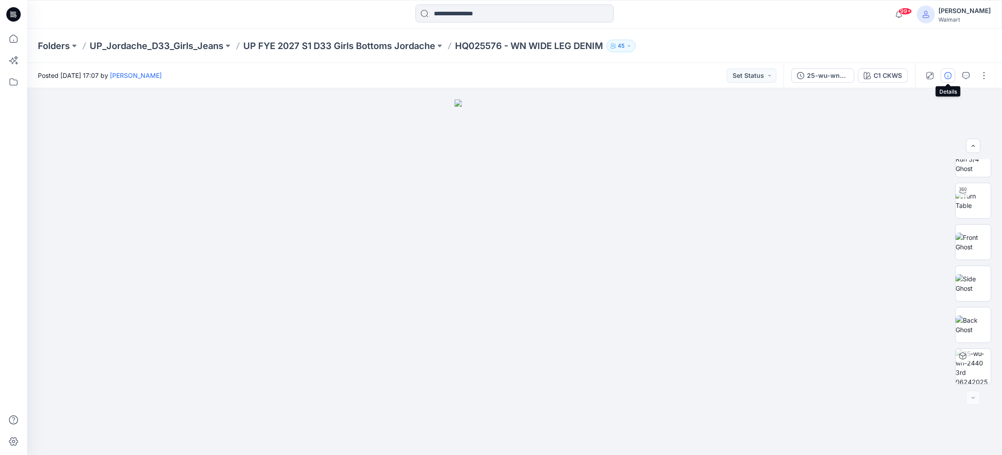
click at [949, 76] on icon "button" at bounding box center [947, 75] width 7 height 7
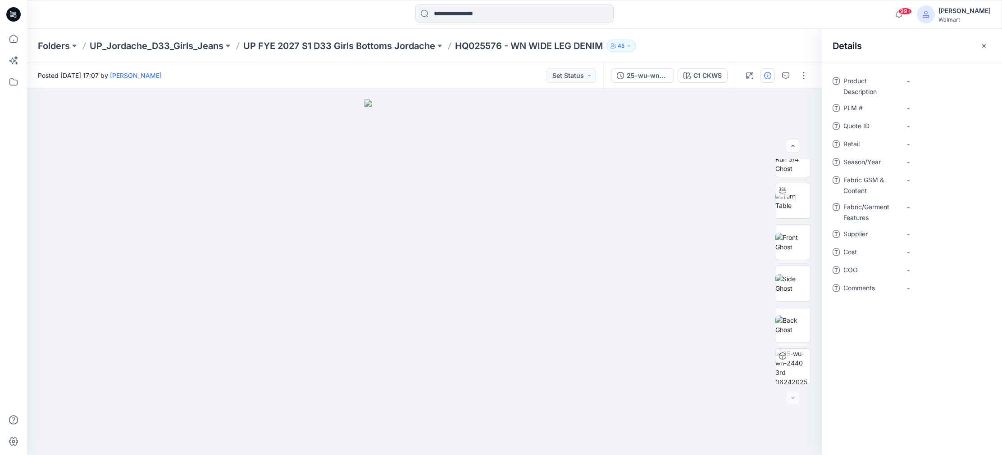
drag, startPoint x: 982, startPoint y: 45, endPoint x: 975, endPoint y: 46, distance: 6.9
click at [982, 45] on icon "button" at bounding box center [983, 45] width 7 height 7
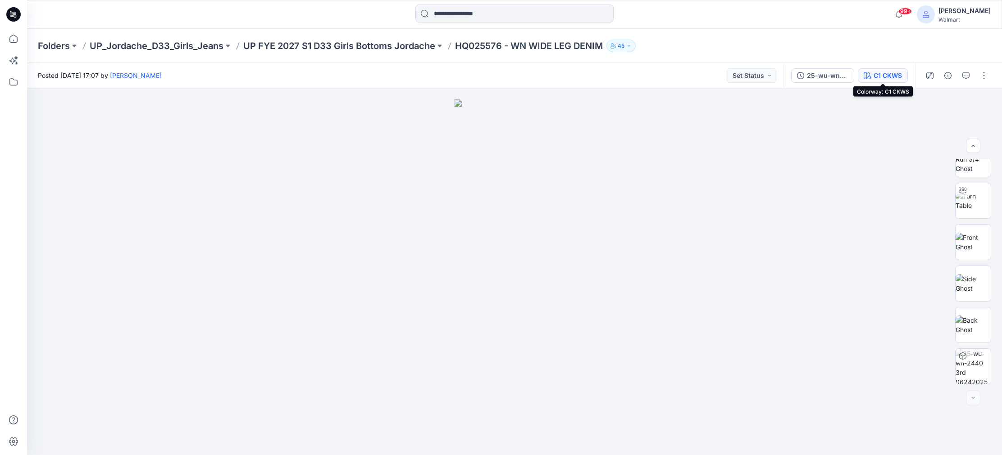
click at [884, 74] on div "C1 CKWS" at bounding box center [887, 76] width 28 height 10
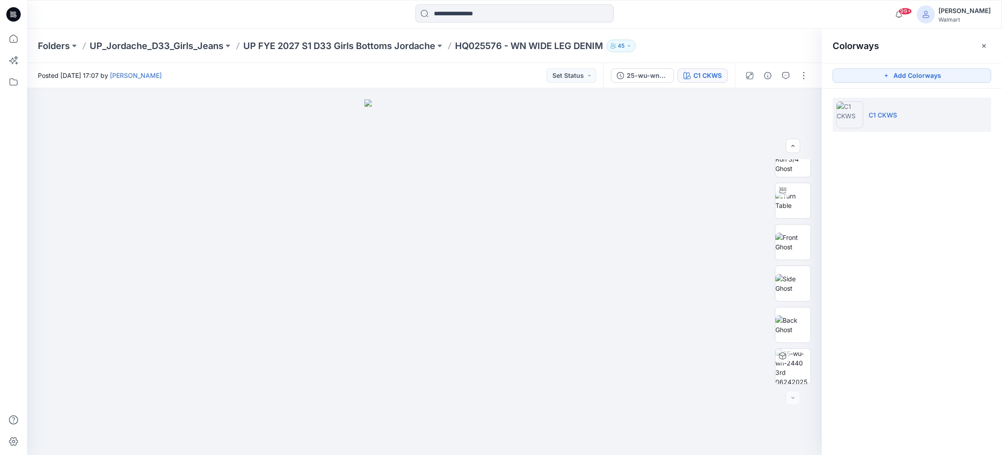
click at [983, 45] on icon "button" at bounding box center [983, 45] width 7 height 7
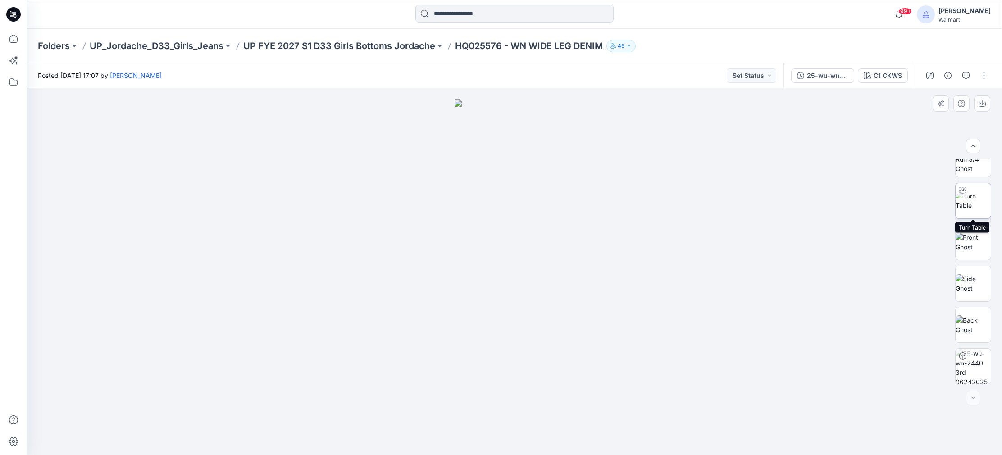
click at [976, 194] on img at bounding box center [972, 200] width 35 height 19
drag, startPoint x: 517, startPoint y: 442, endPoint x: 665, endPoint y: 433, distance: 148.9
click at [665, 433] on div at bounding box center [514, 271] width 975 height 367
click at [973, 396] on div at bounding box center [973, 398] width 14 height 14
click at [972, 397] on div at bounding box center [973, 398] width 14 height 14
